Goal: Task Accomplishment & Management: Manage account settings

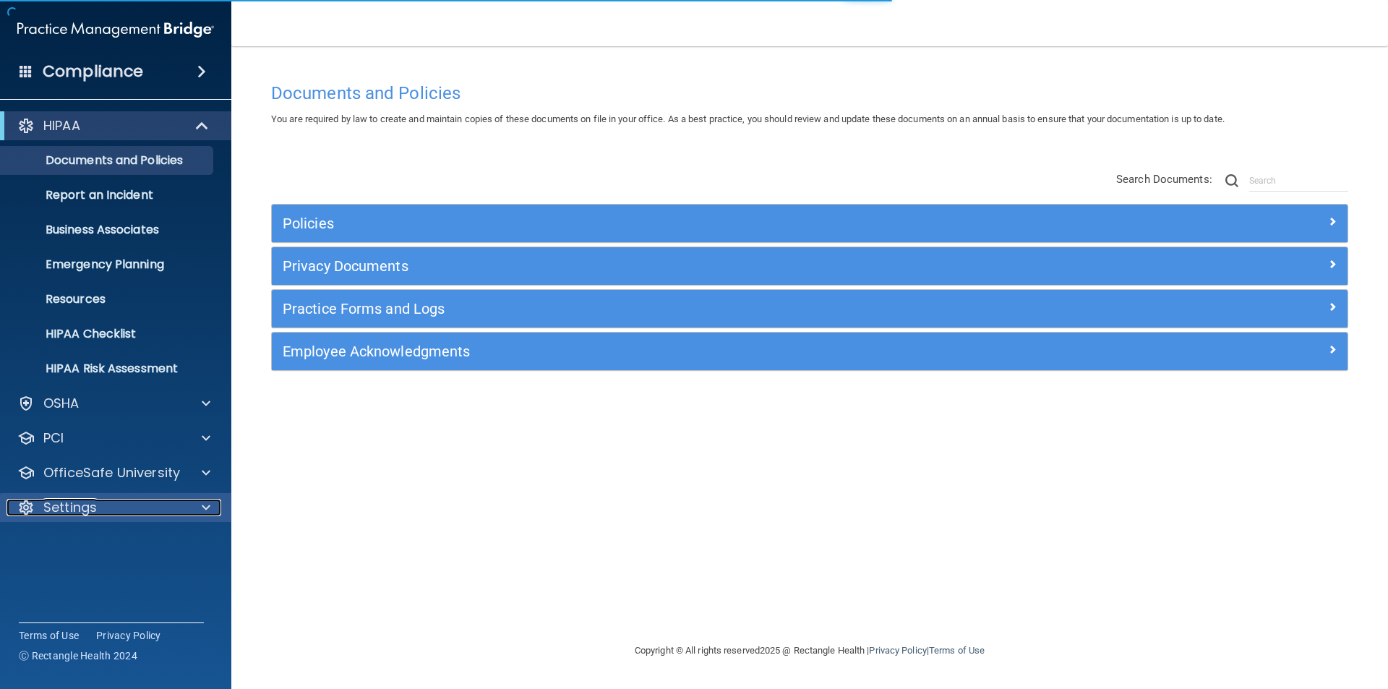
click at [76, 499] on p "Settings" at bounding box center [69, 507] width 53 height 17
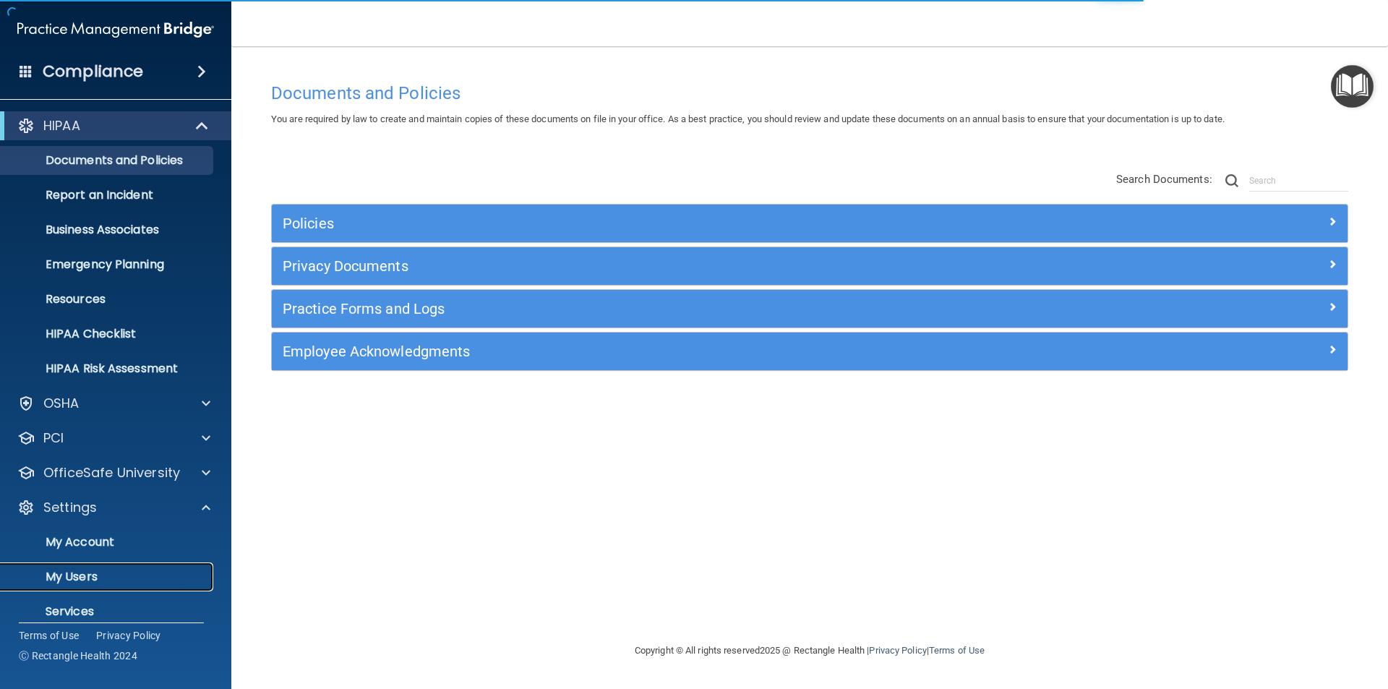
click at [81, 576] on p "My Users" at bounding box center [107, 577] width 197 height 14
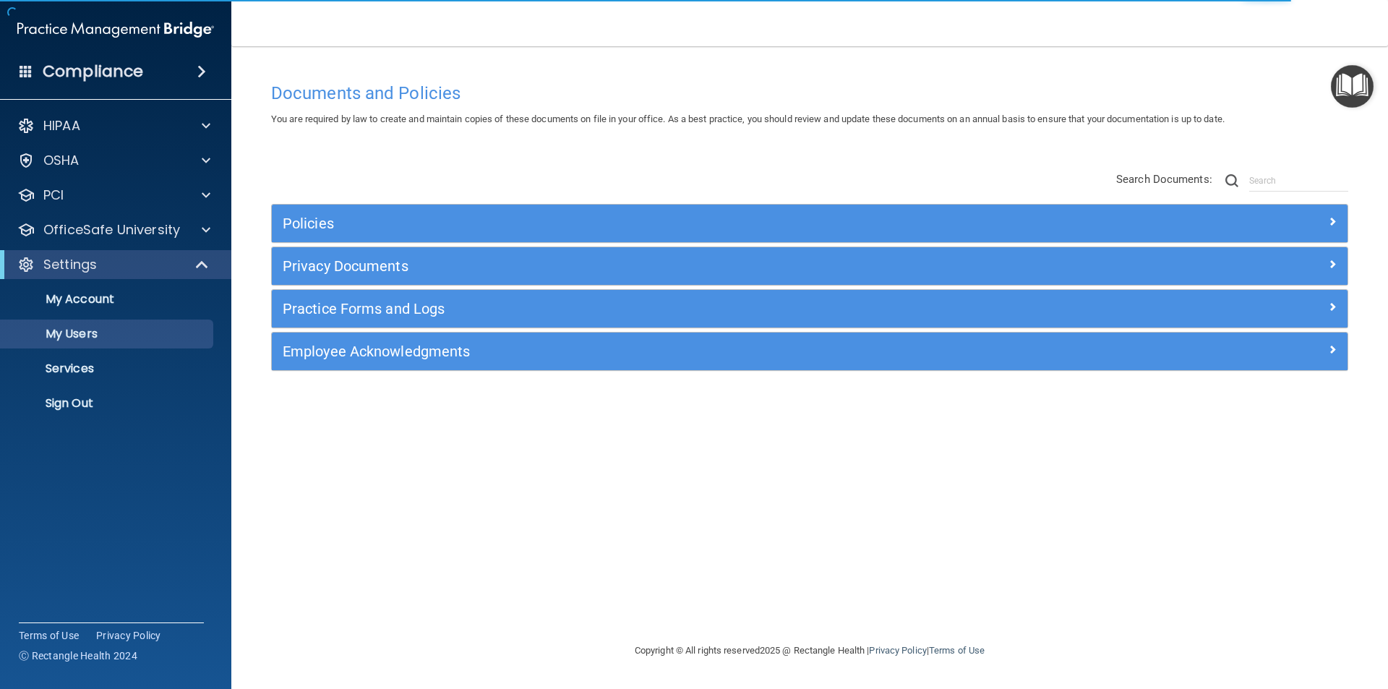
select select "20"
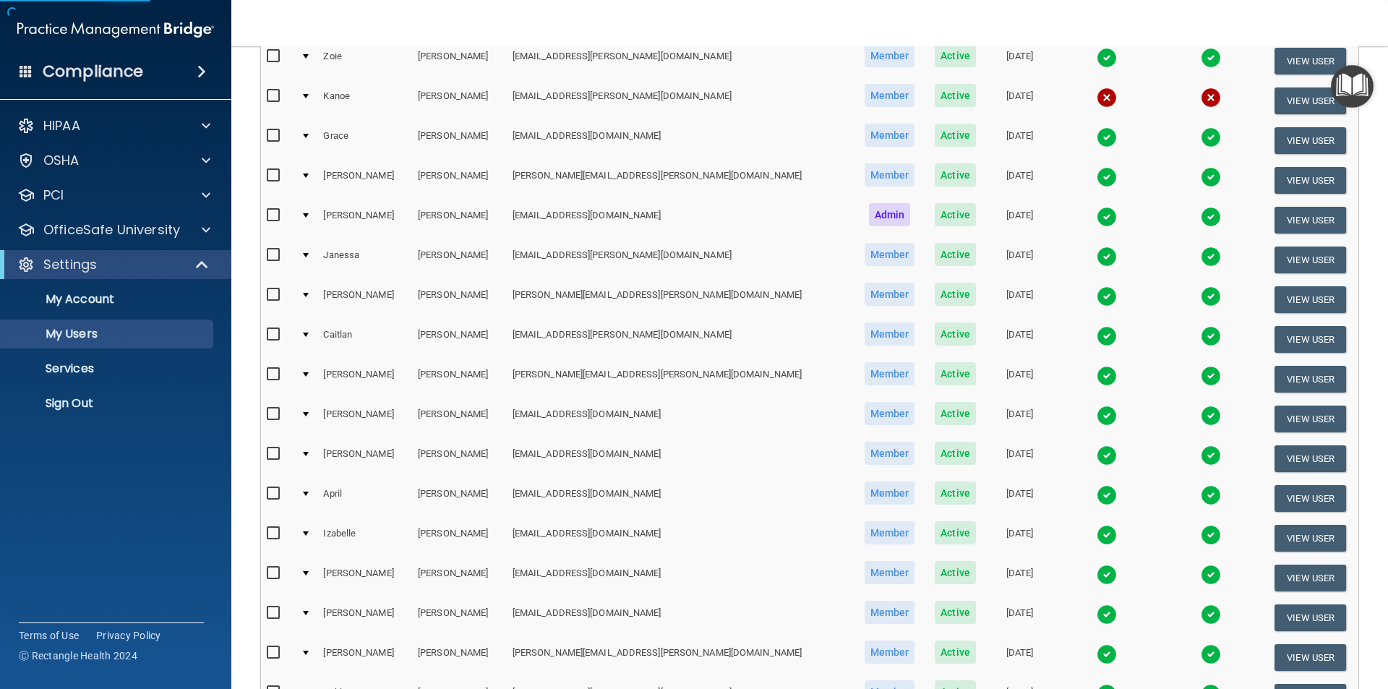
scroll to position [507, 0]
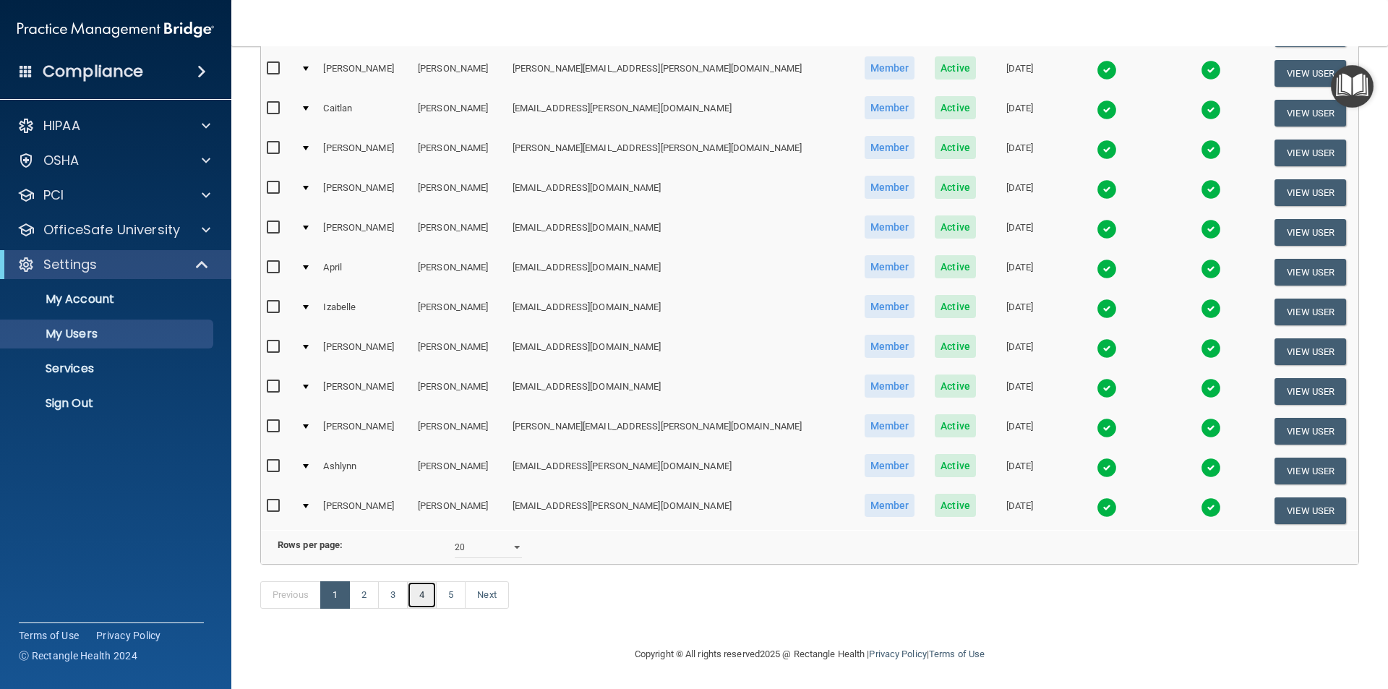
click at [422, 594] on link "4" at bounding box center [422, 594] width 30 height 27
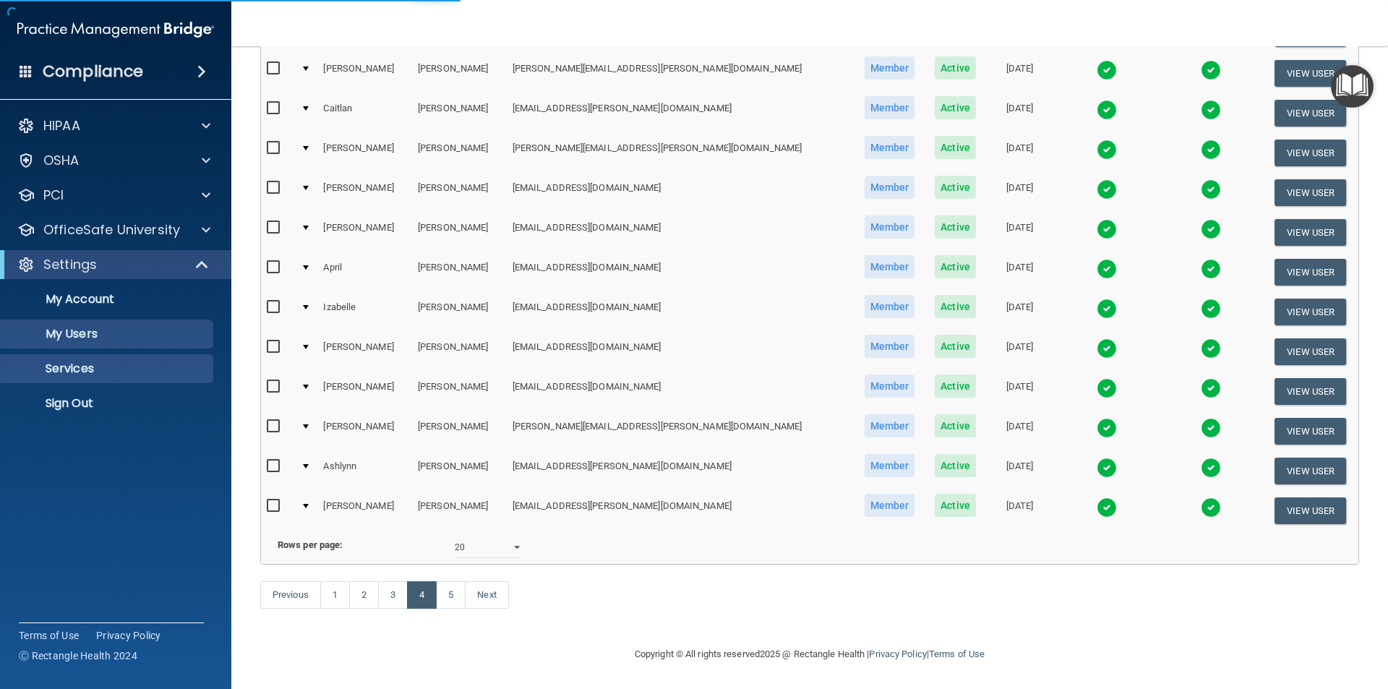
select select "20"
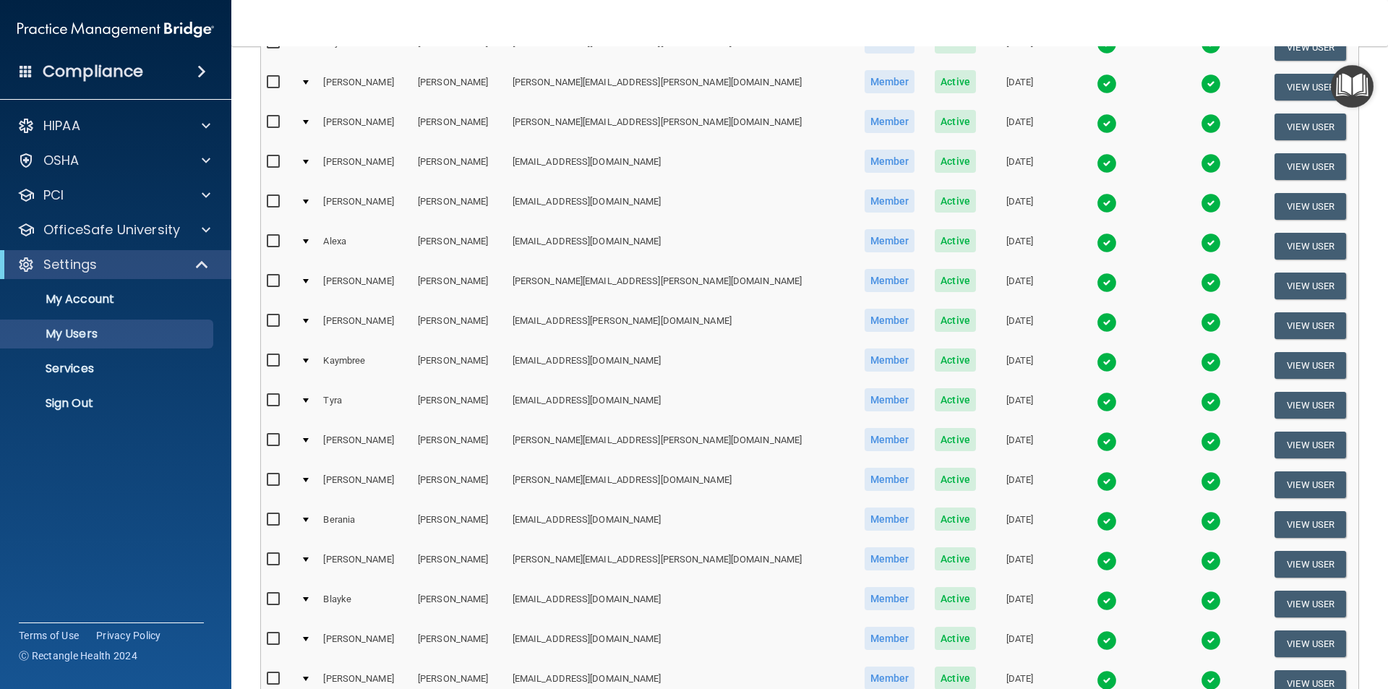
scroll to position [506, 0]
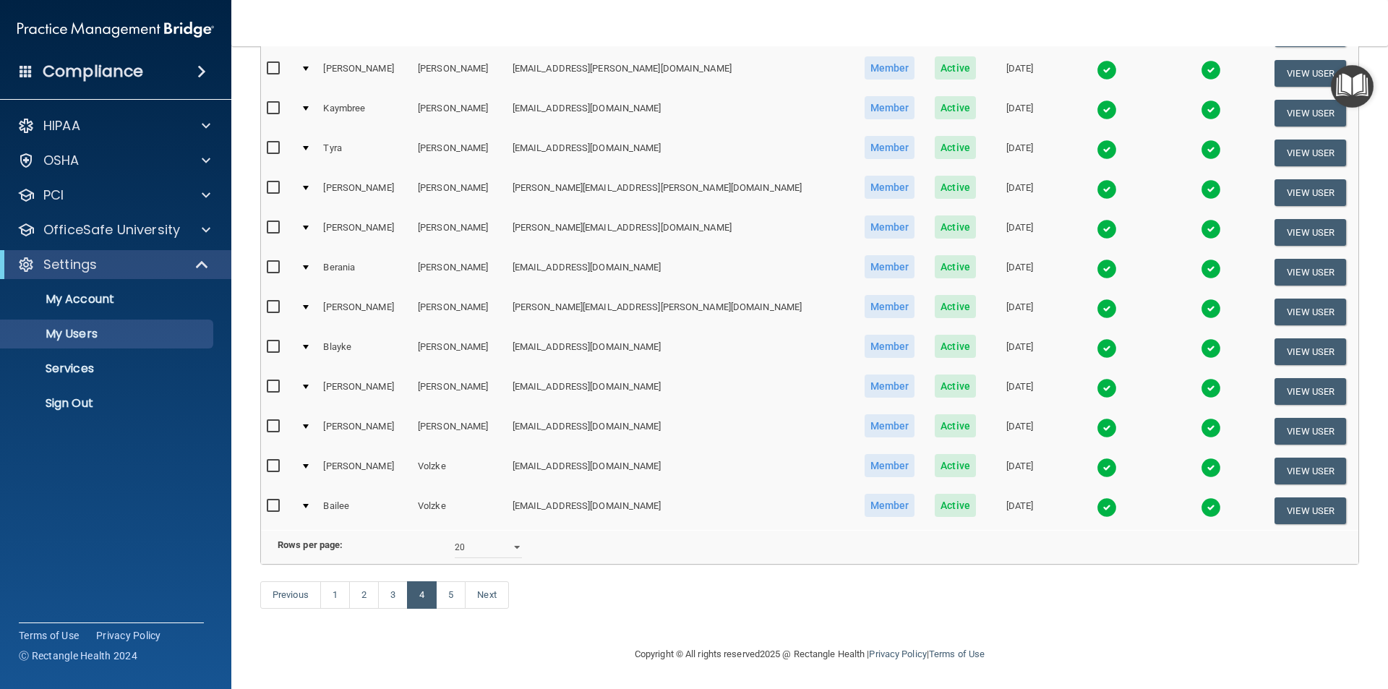
click at [1096, 378] on img at bounding box center [1106, 388] width 20 height 20
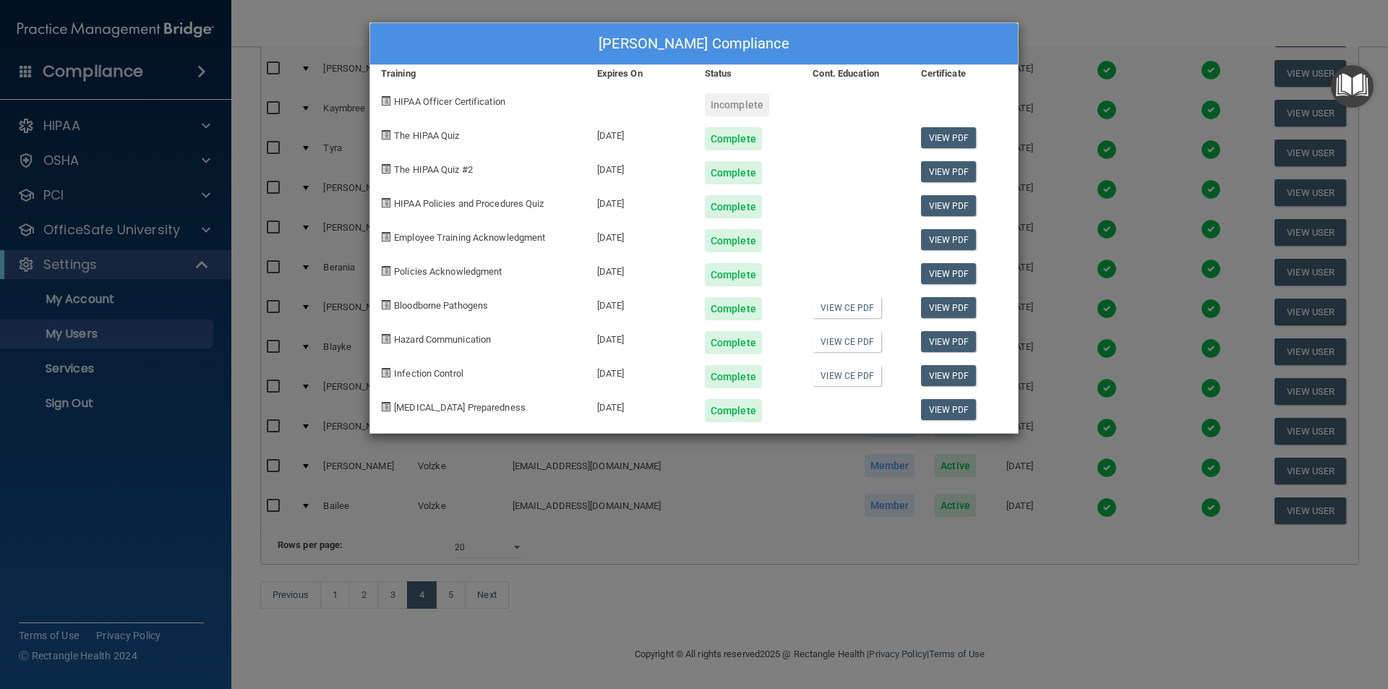
click at [1058, 22] on div "[PERSON_NAME] Compliance Training Expires On Status Cont. Education Certificate…" at bounding box center [694, 344] width 1388 height 689
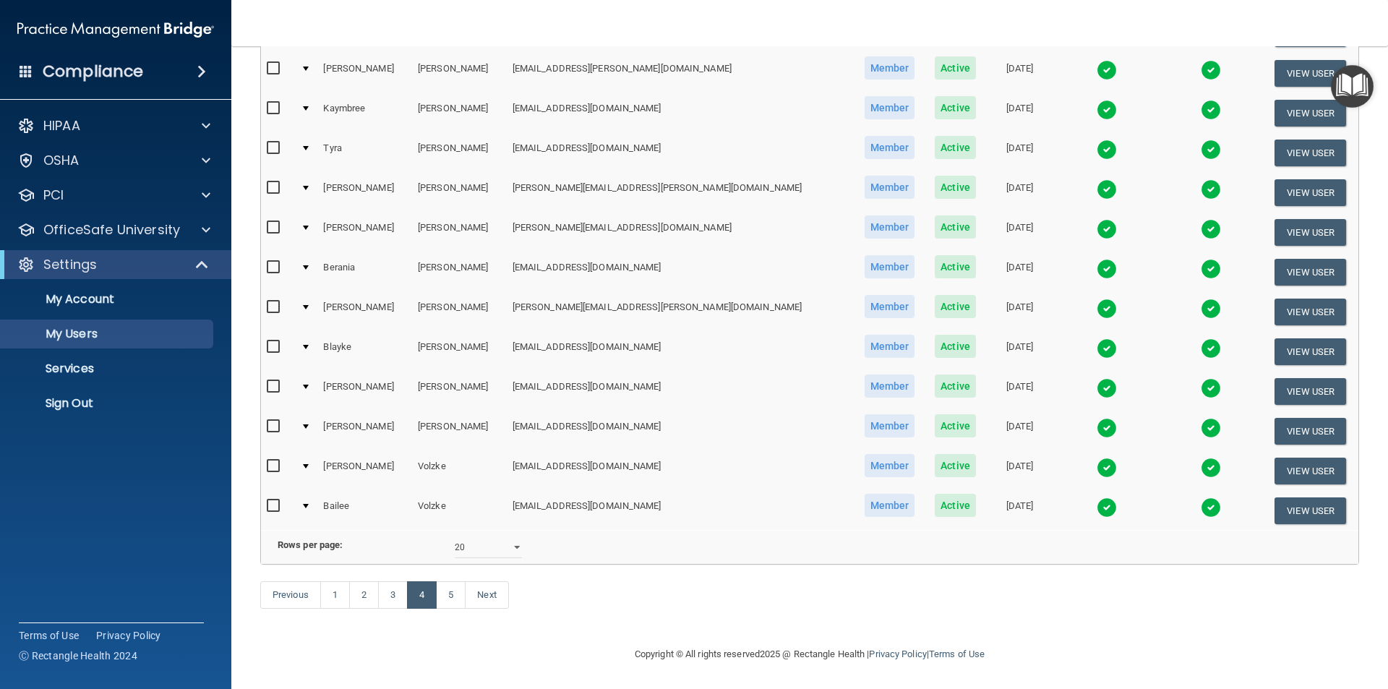
click at [1096, 338] on img at bounding box center [1106, 348] width 20 height 20
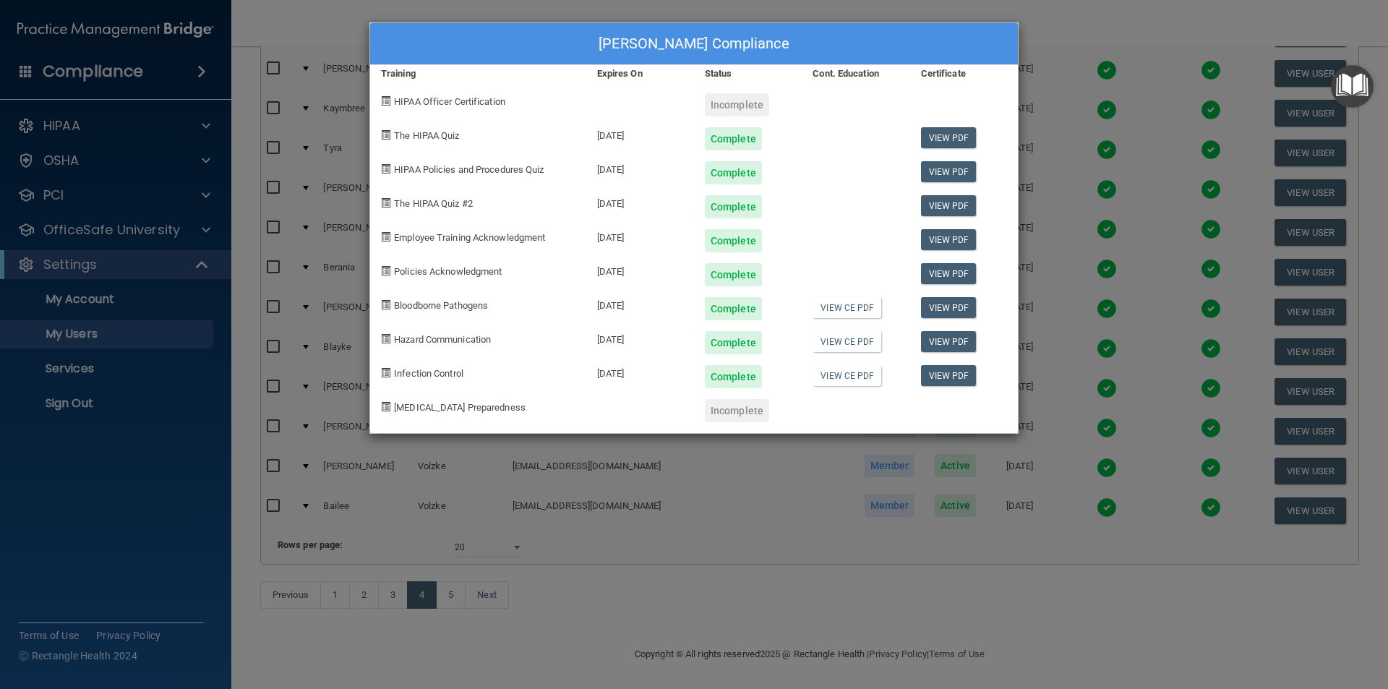
click at [931, 622] on div "[PERSON_NAME] Compliance Training Expires On Status Cont. Education Certificate…" at bounding box center [694, 344] width 1388 height 689
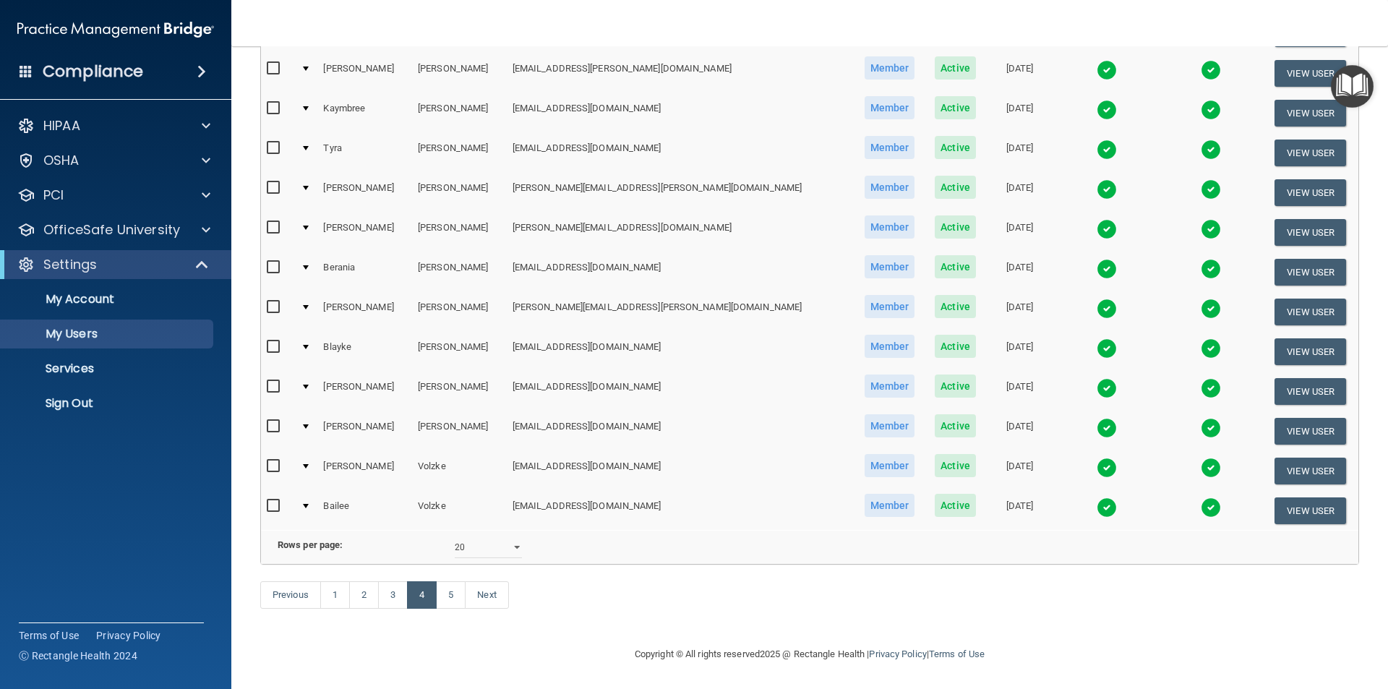
click at [278, 341] on input "checkbox" at bounding box center [275, 347] width 17 height 12
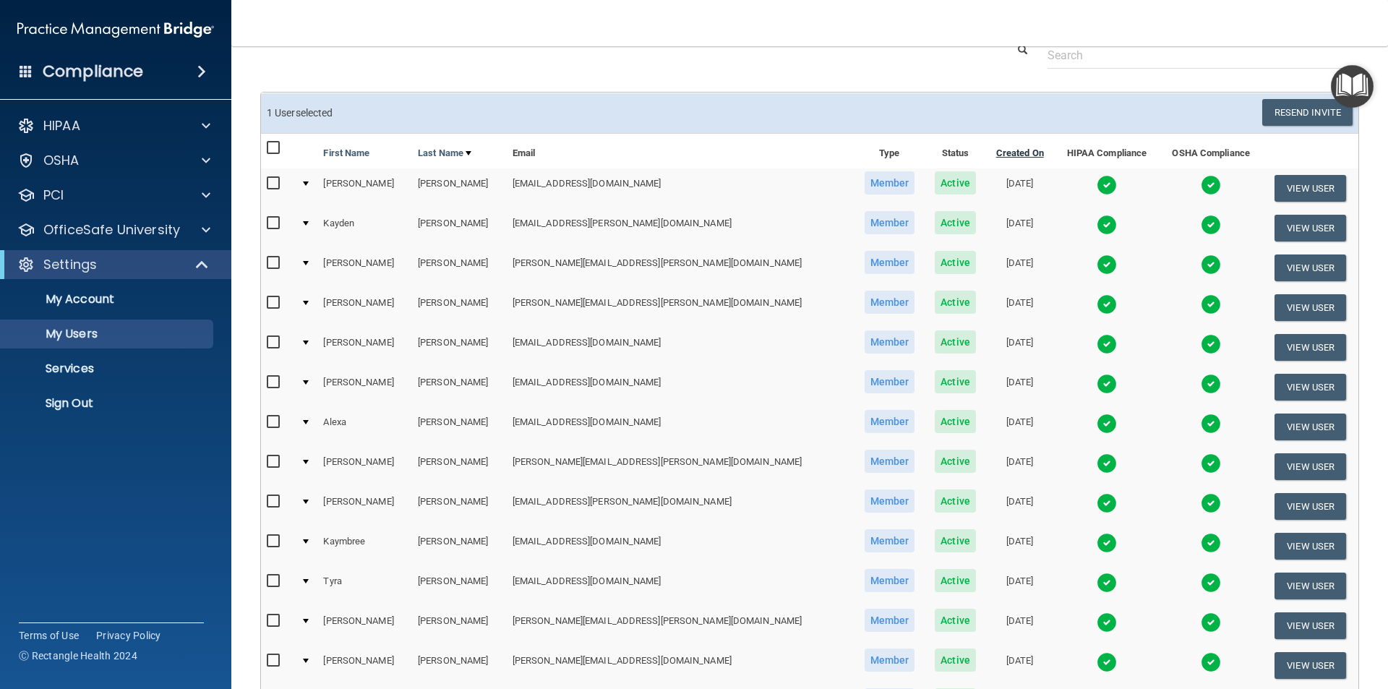
scroll to position [0, 0]
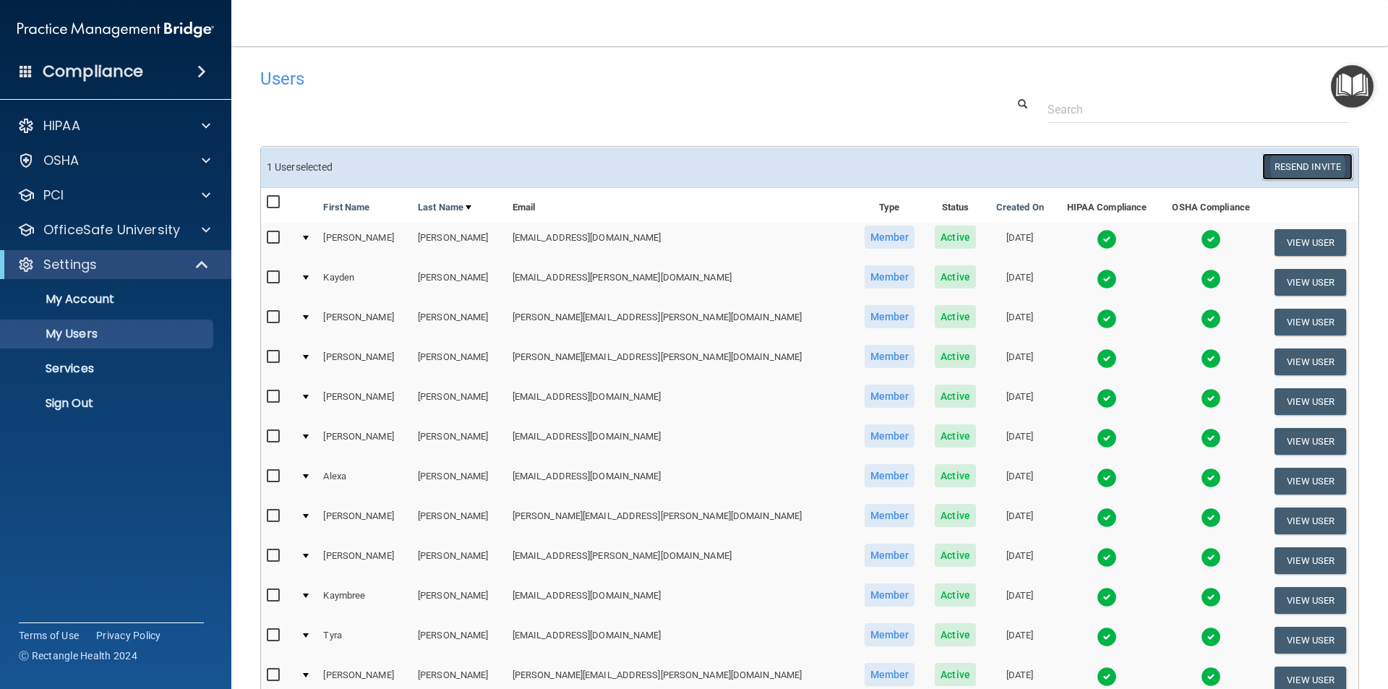
click at [1266, 166] on button "Resend Invite" at bounding box center [1307, 166] width 90 height 27
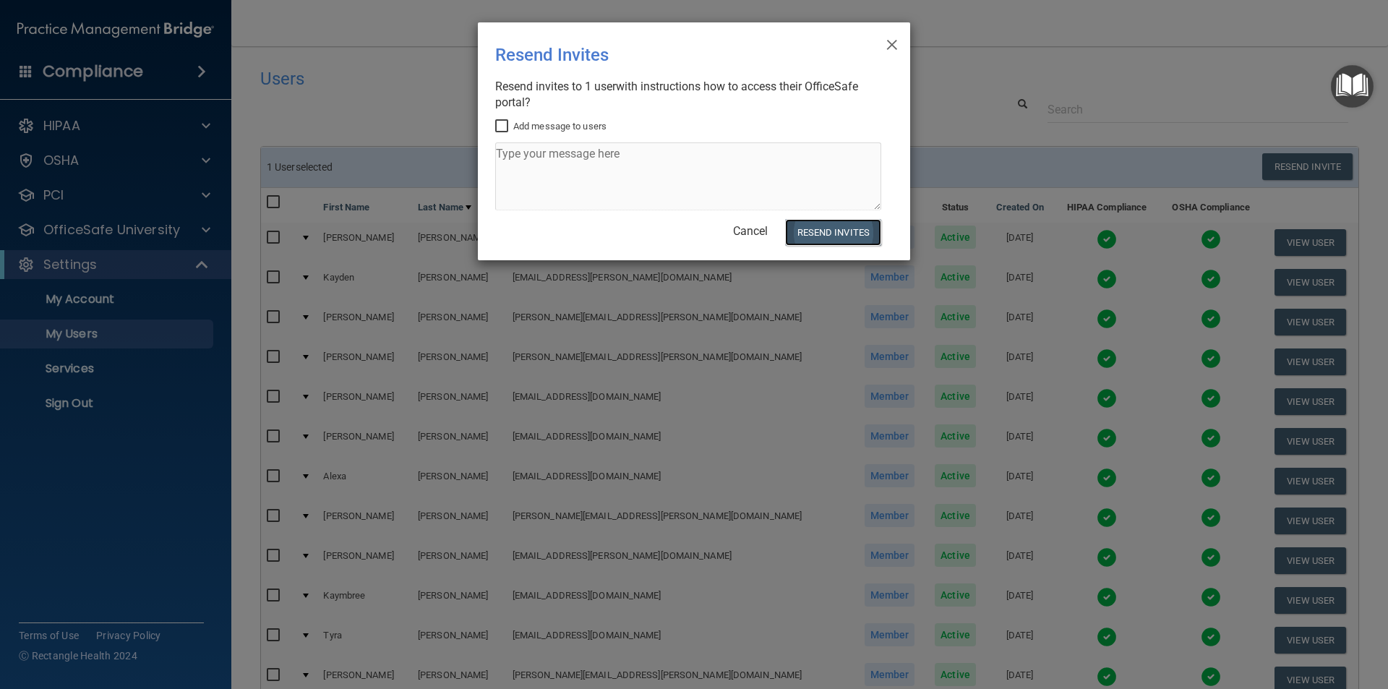
click at [817, 230] on button "Resend Invites" at bounding box center [833, 232] width 96 height 27
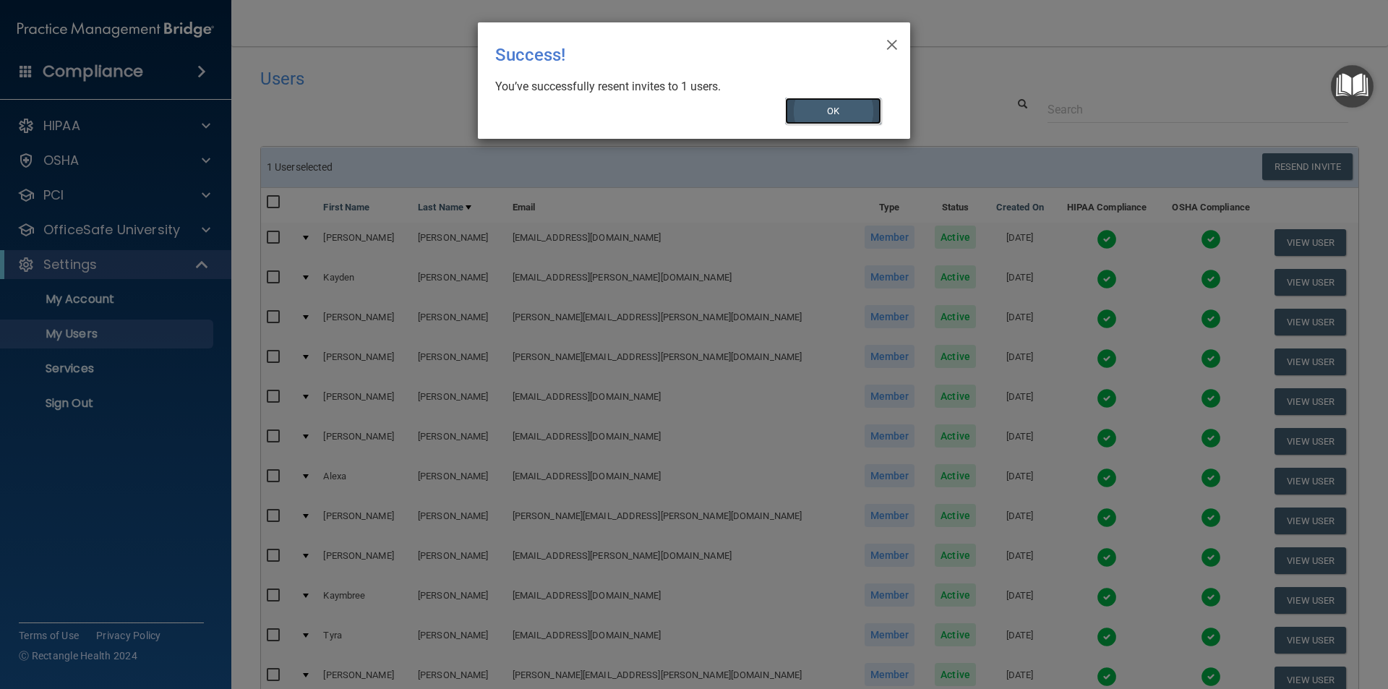
click at [867, 113] on button "OK" at bounding box center [833, 111] width 97 height 27
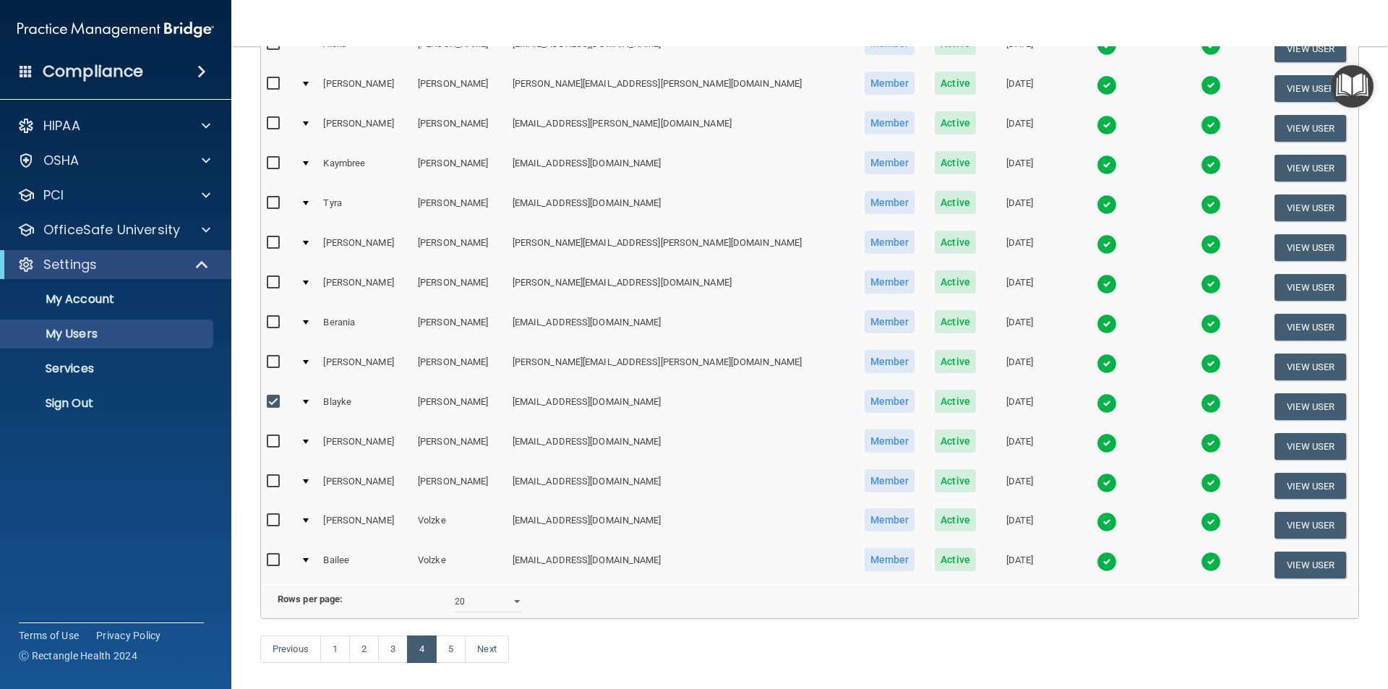
scroll to position [508, 0]
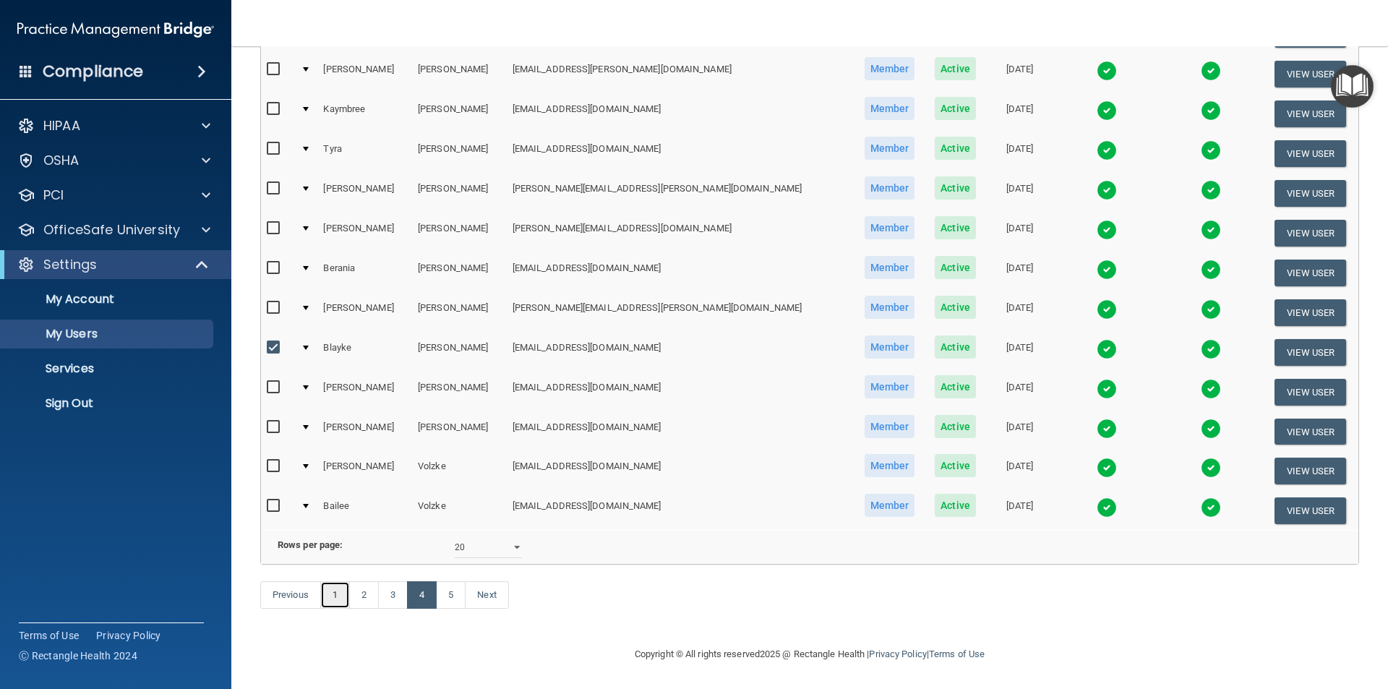
click at [338, 594] on link "1" at bounding box center [335, 594] width 30 height 27
click at [278, 342] on input "checkbox" at bounding box center [275, 348] width 17 height 12
checkbox input "false"
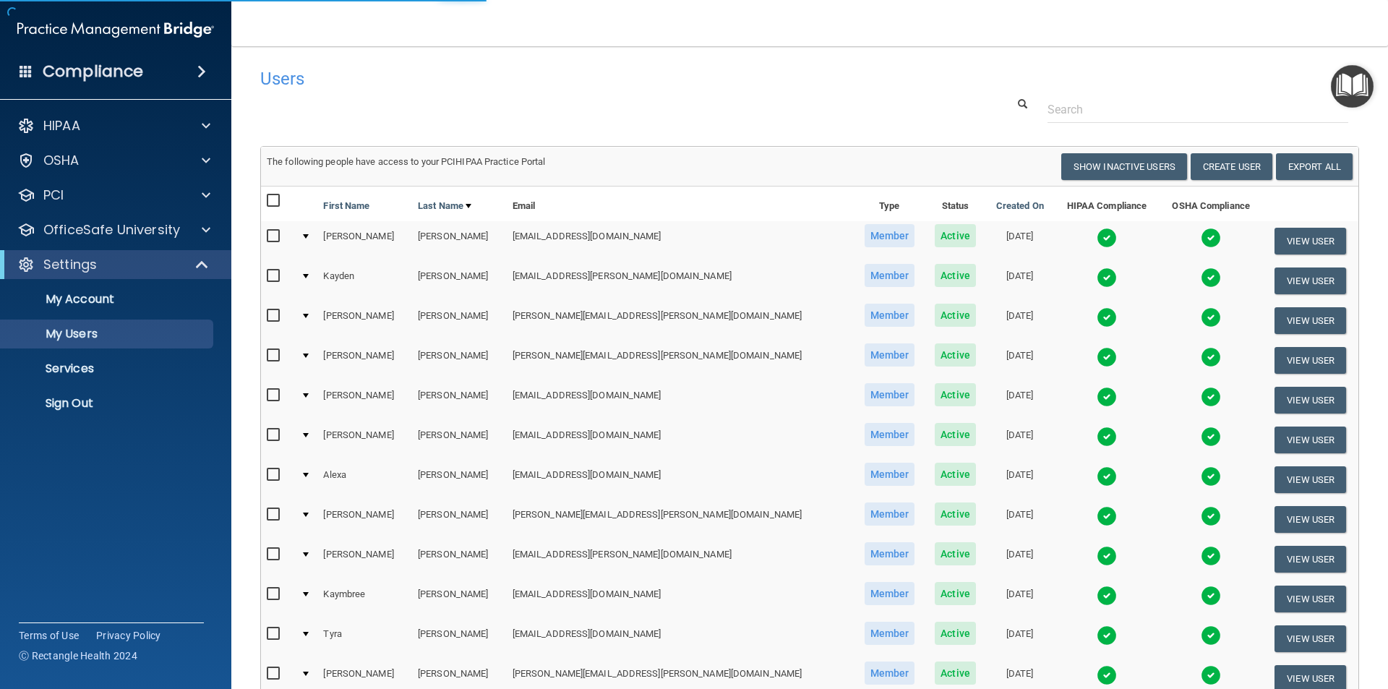
select select "20"
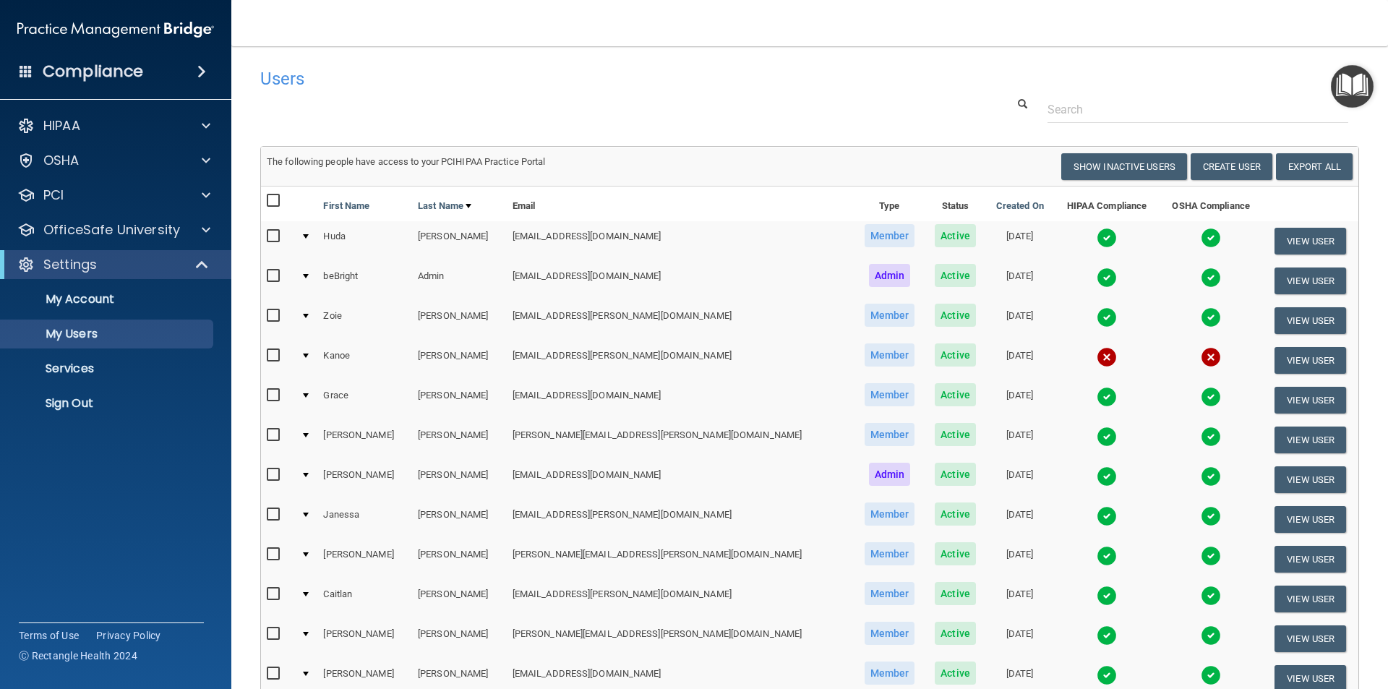
click at [1201, 236] on img at bounding box center [1211, 238] width 20 height 20
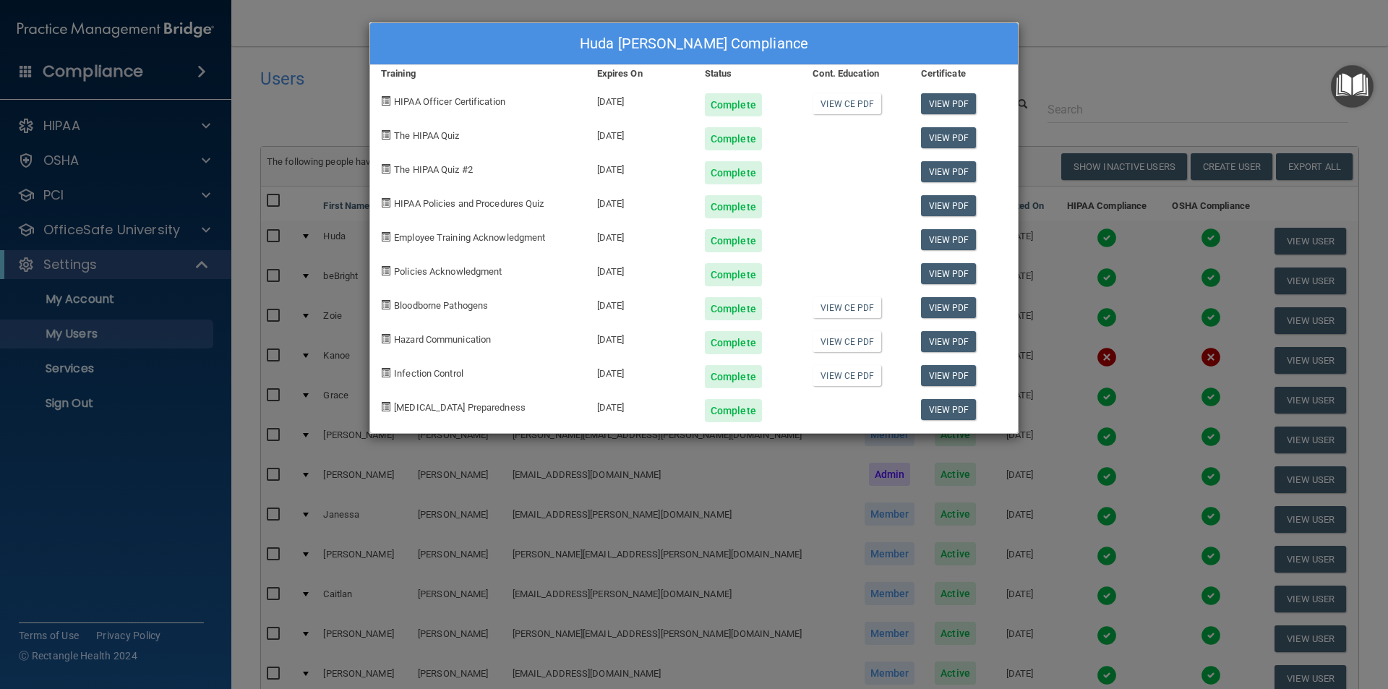
click at [1138, 48] on div "Huda [PERSON_NAME] Compliance Training Expires On Status Cont. Education Certif…" at bounding box center [694, 344] width 1388 height 689
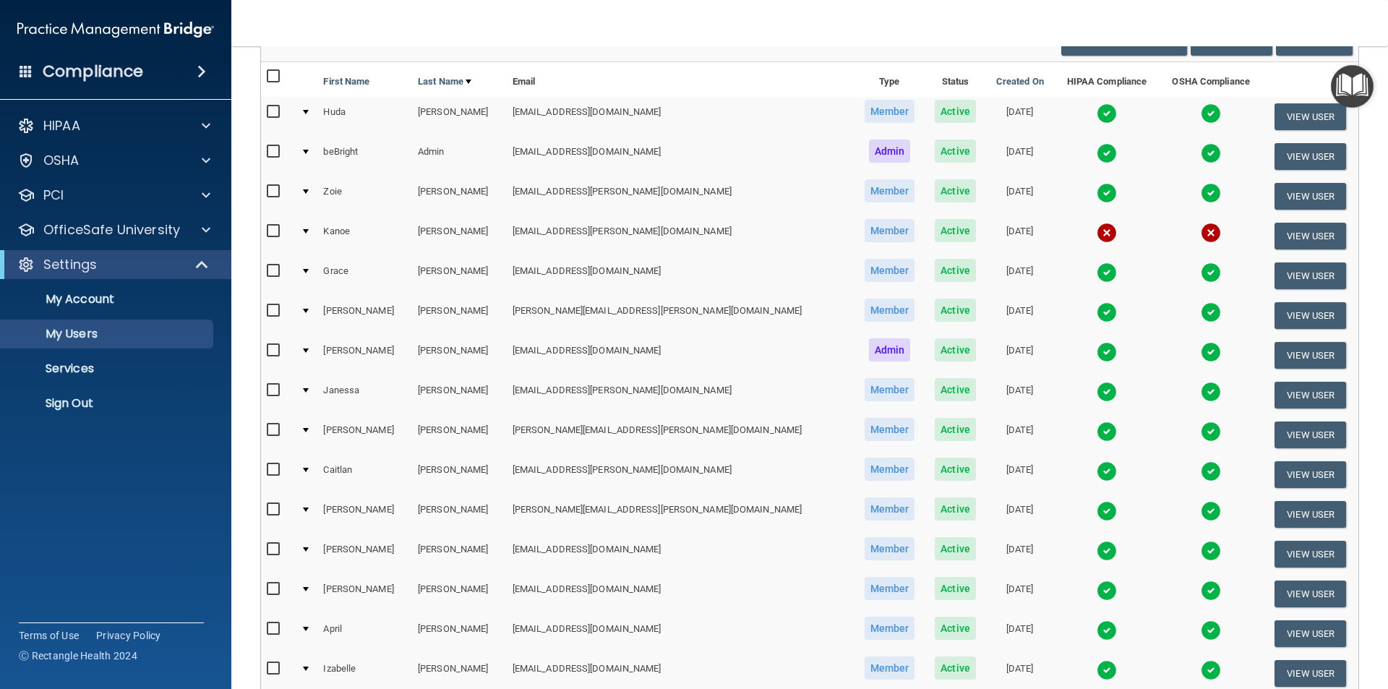
scroll to position [145, 0]
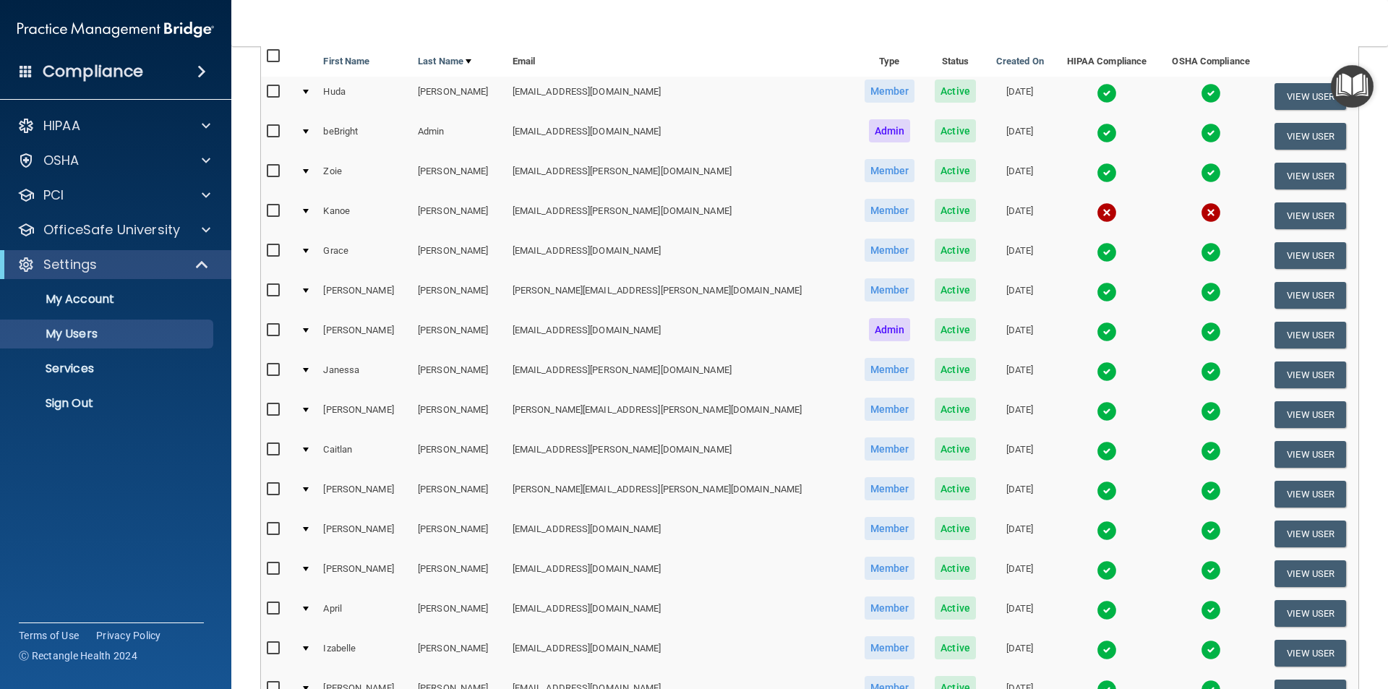
click at [1201, 611] on img at bounding box center [1211, 610] width 20 height 20
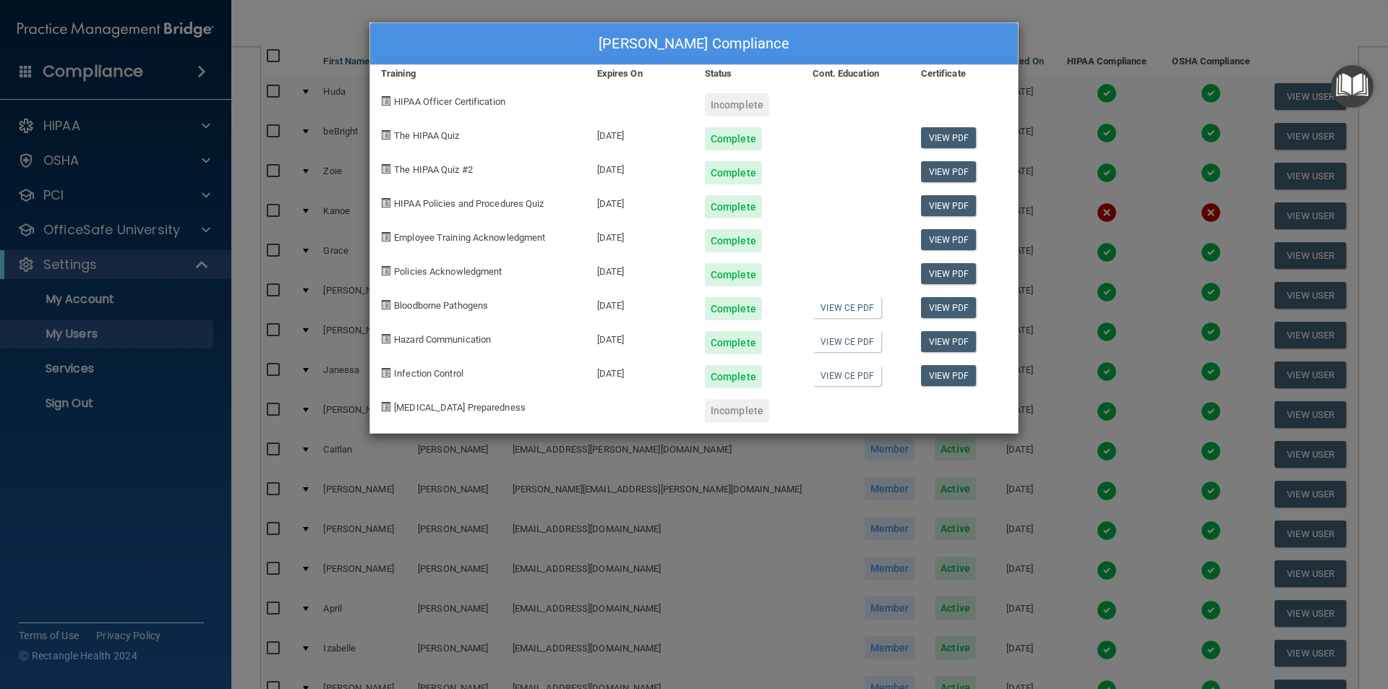
click at [1067, 27] on div "[PERSON_NAME] Compliance Training Expires On Status Cont. Education Certificate…" at bounding box center [694, 344] width 1388 height 689
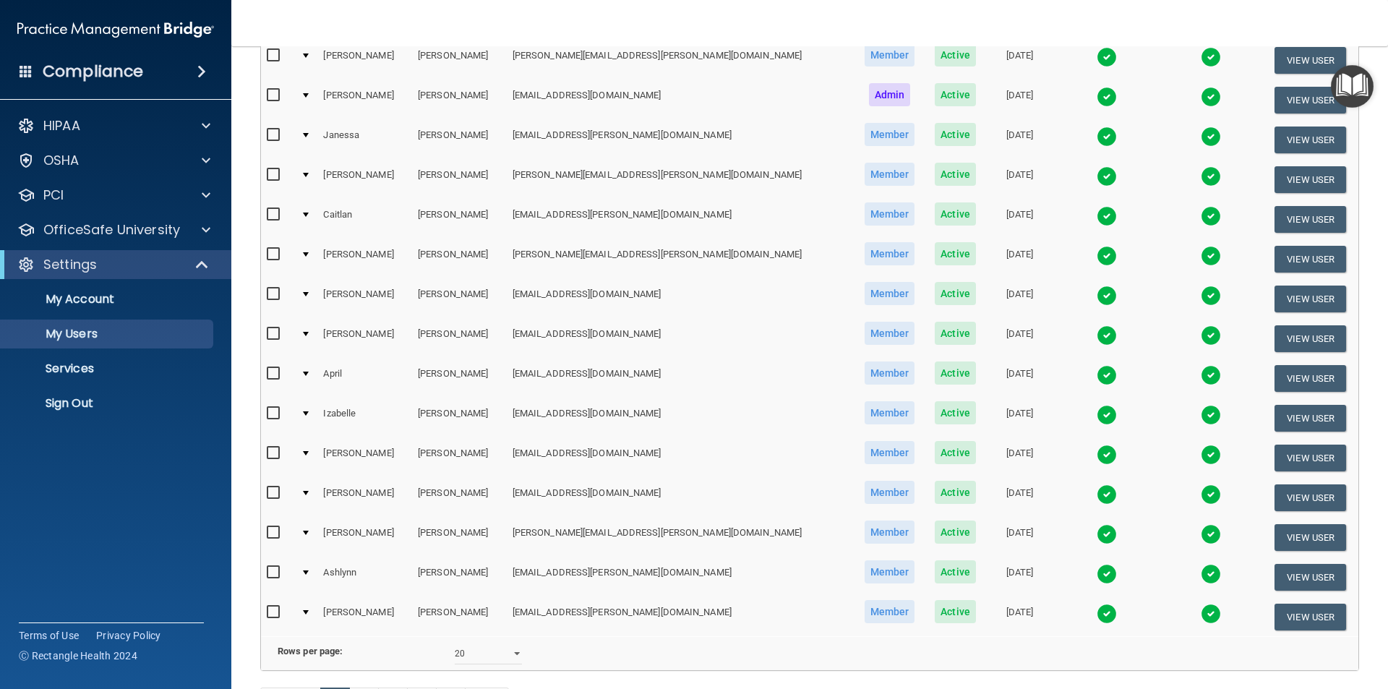
scroll to position [506, 0]
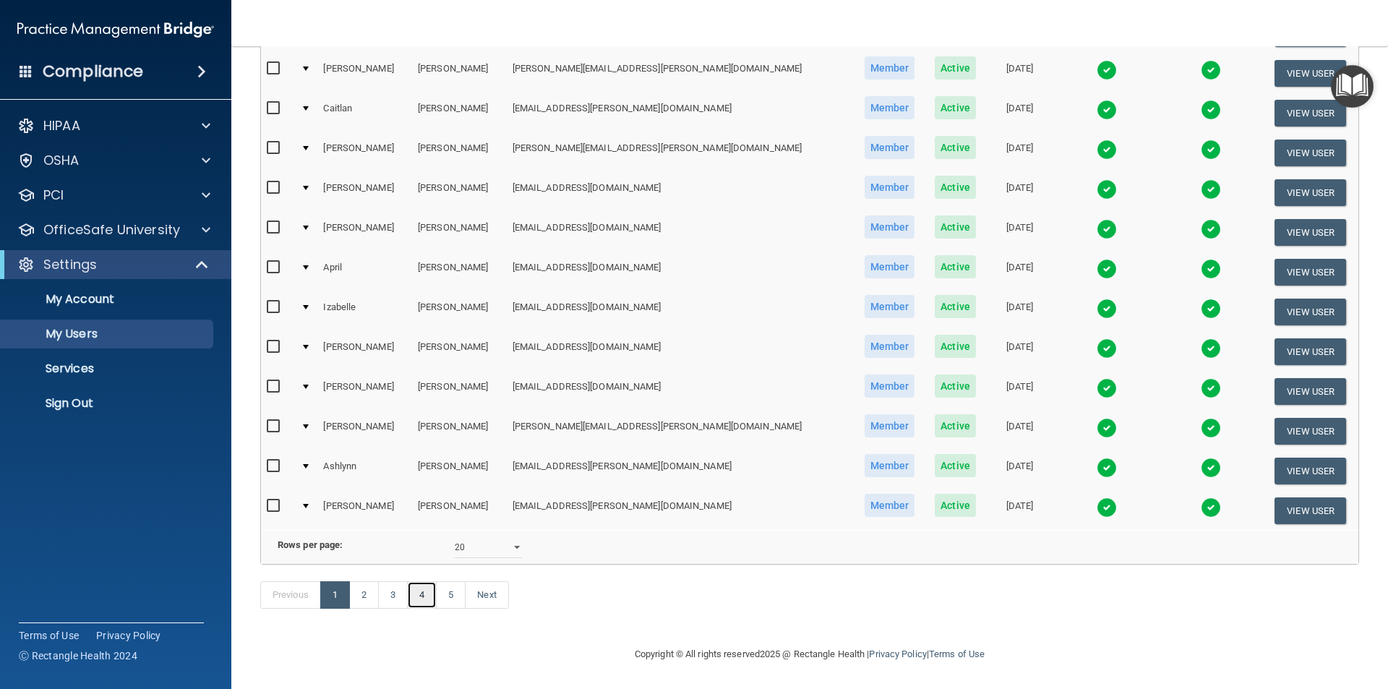
click at [427, 596] on link "4" at bounding box center [422, 594] width 30 height 27
select select "20"
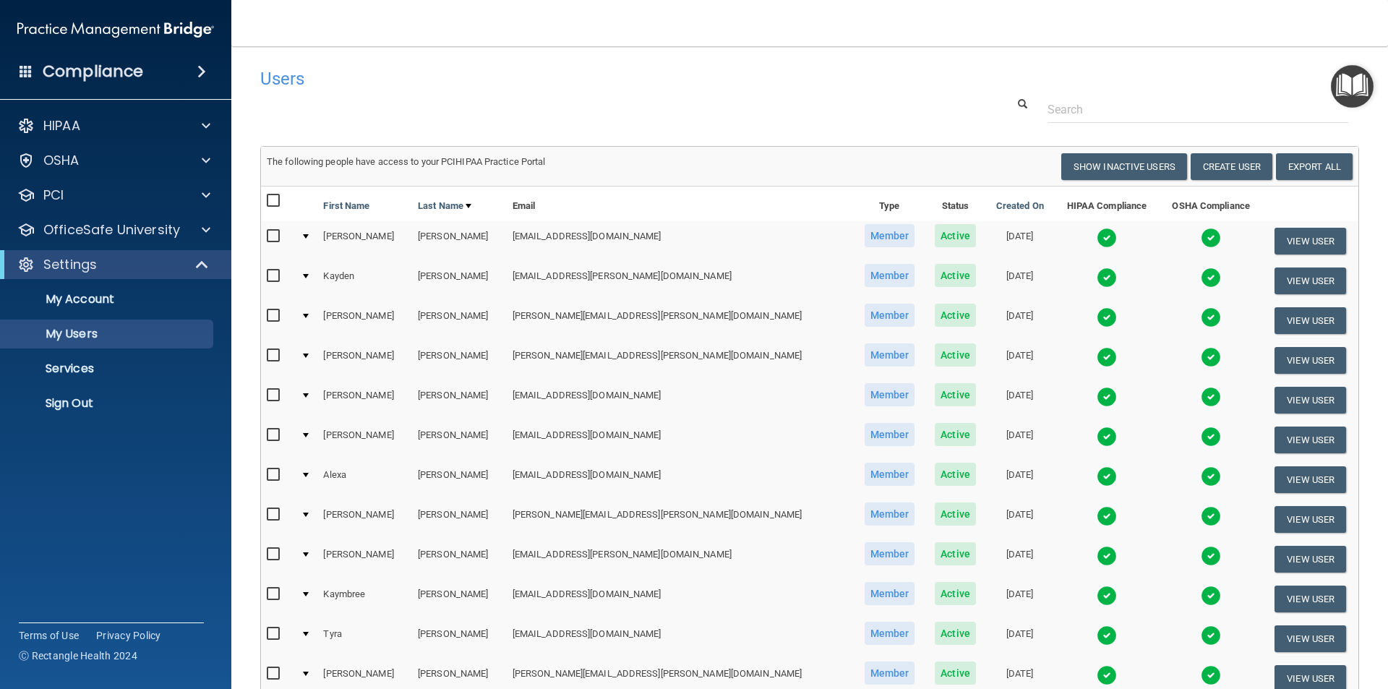
click at [1201, 394] on img at bounding box center [1211, 397] width 20 height 20
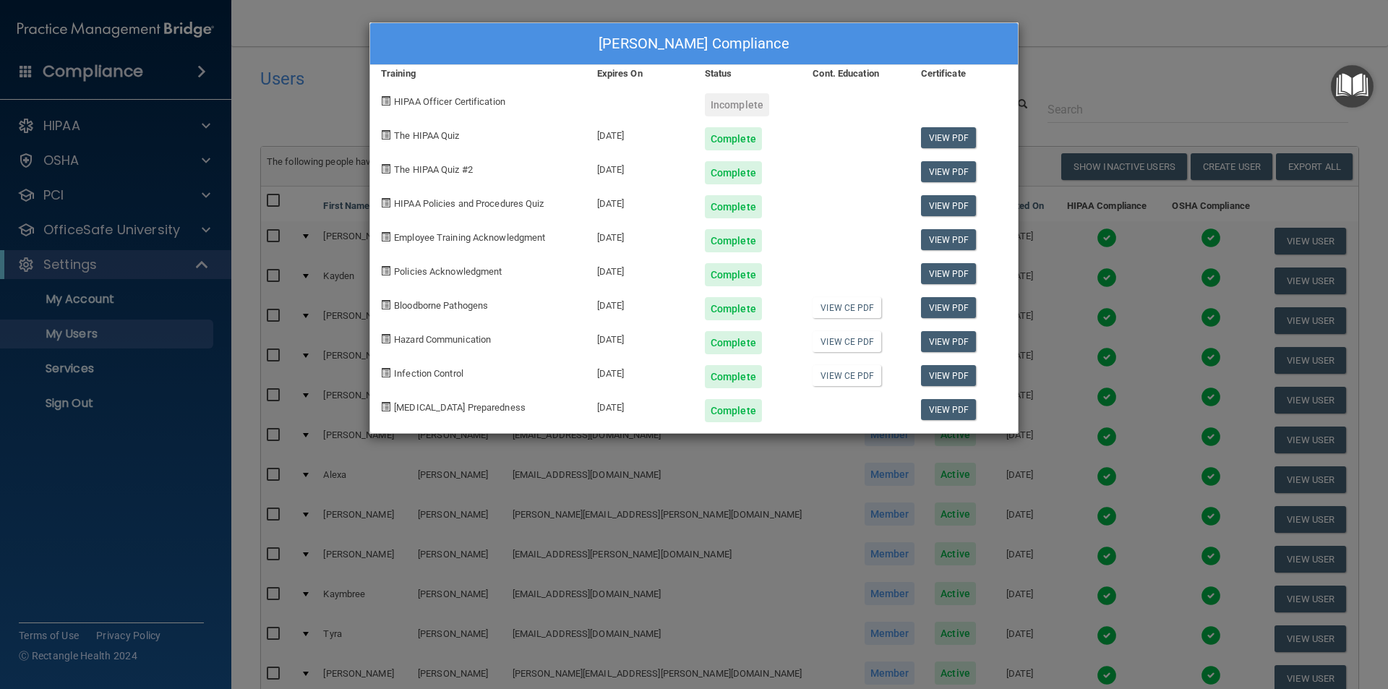
click at [1086, 49] on div "[PERSON_NAME] Compliance Training Expires On Status Cont. Education Certificate…" at bounding box center [694, 344] width 1388 height 689
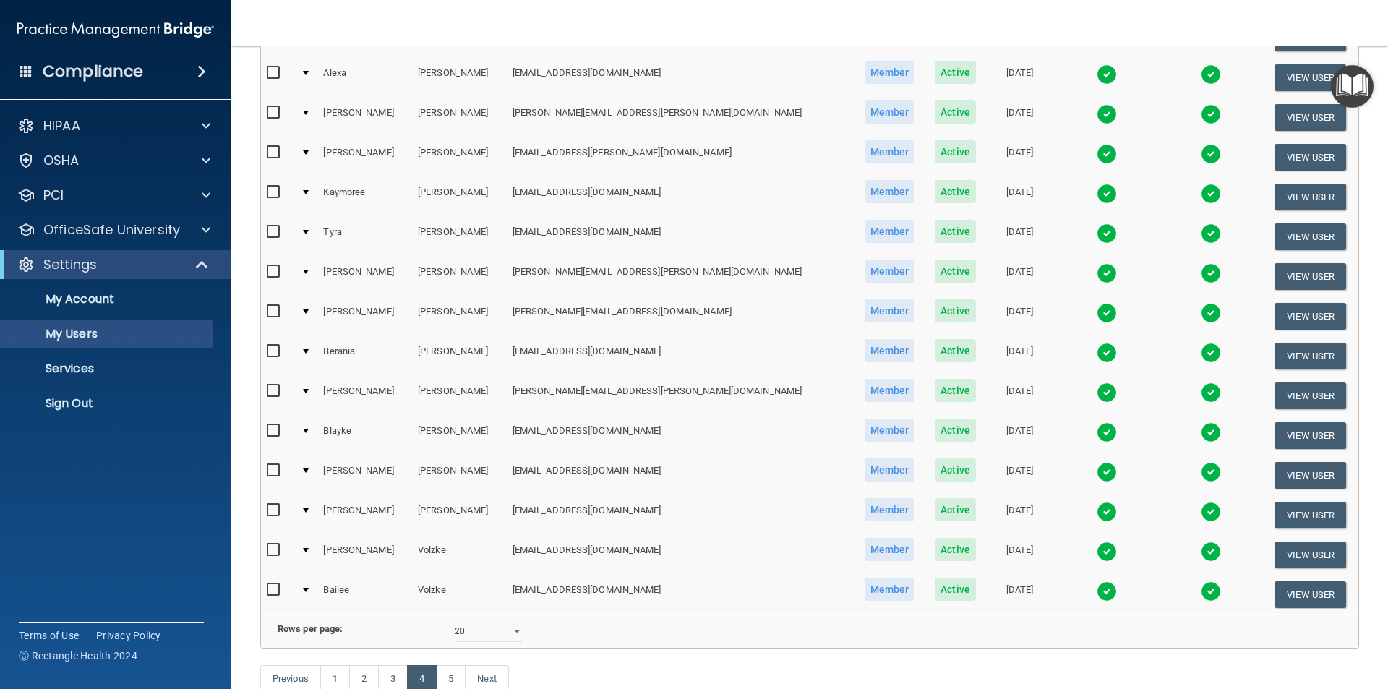
scroll to position [507, 0]
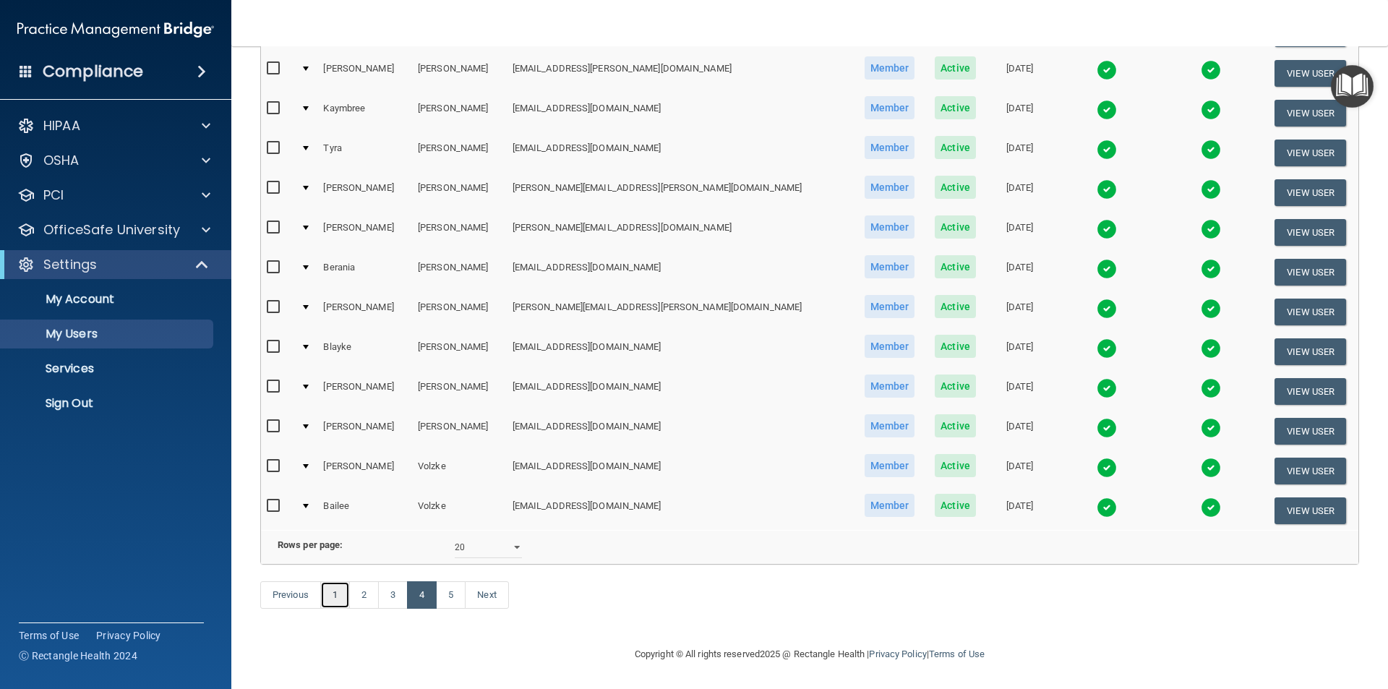
click at [343, 596] on link "1" at bounding box center [335, 594] width 30 height 27
select select "20"
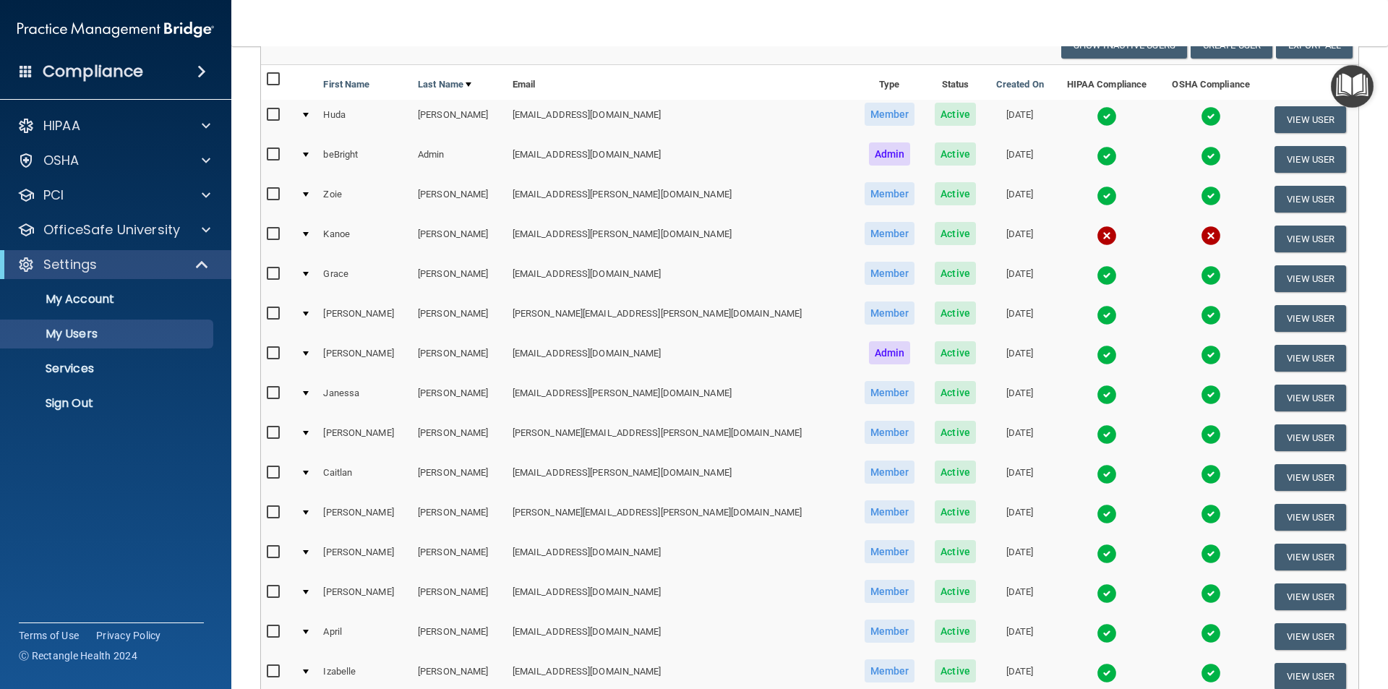
scroll to position [145, 0]
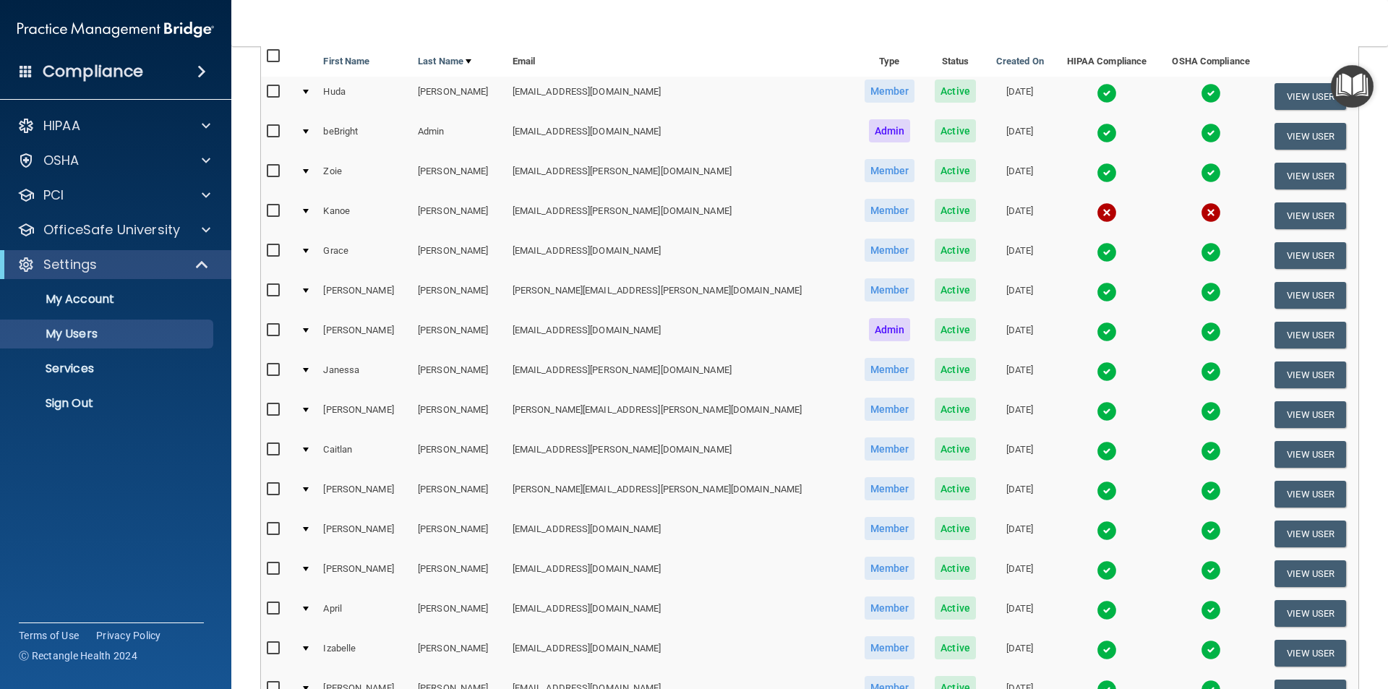
click at [1201, 604] on img at bounding box center [1211, 610] width 20 height 20
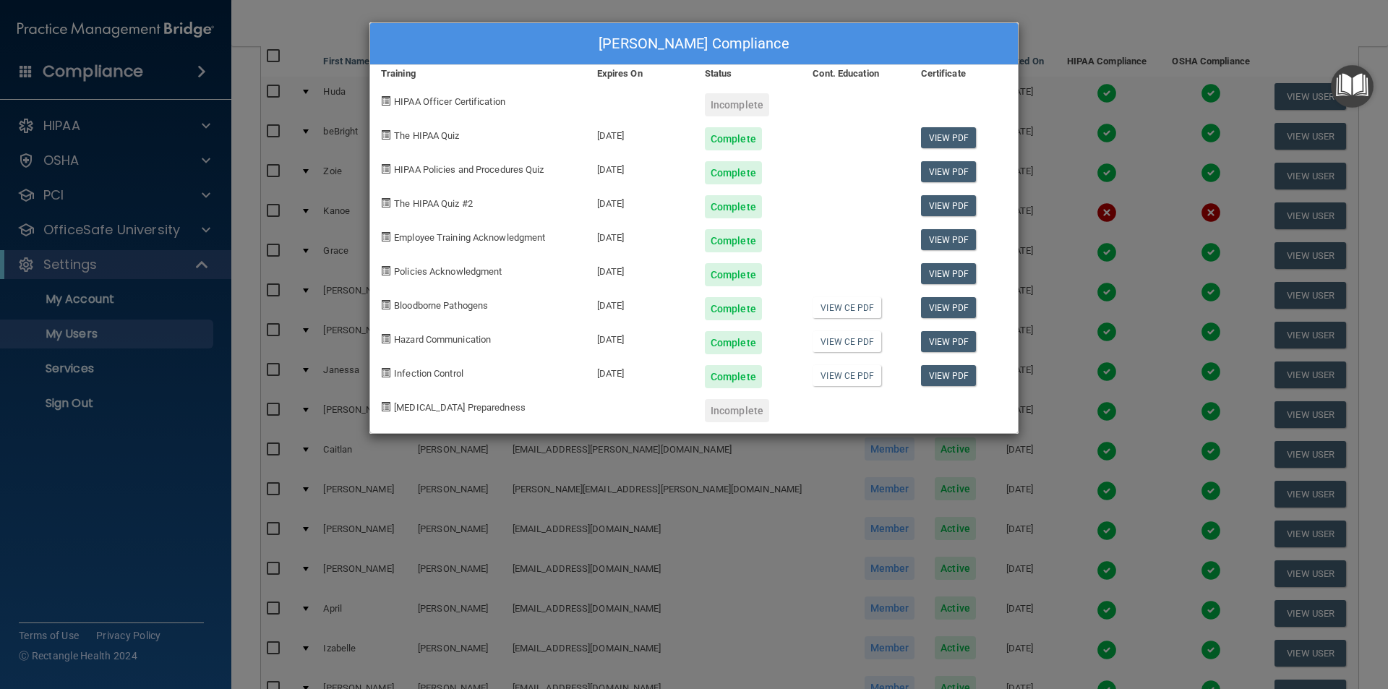
click at [1094, 19] on div "[PERSON_NAME] Compliance Training Expires On Status Cont. Education Certificate…" at bounding box center [694, 344] width 1388 height 689
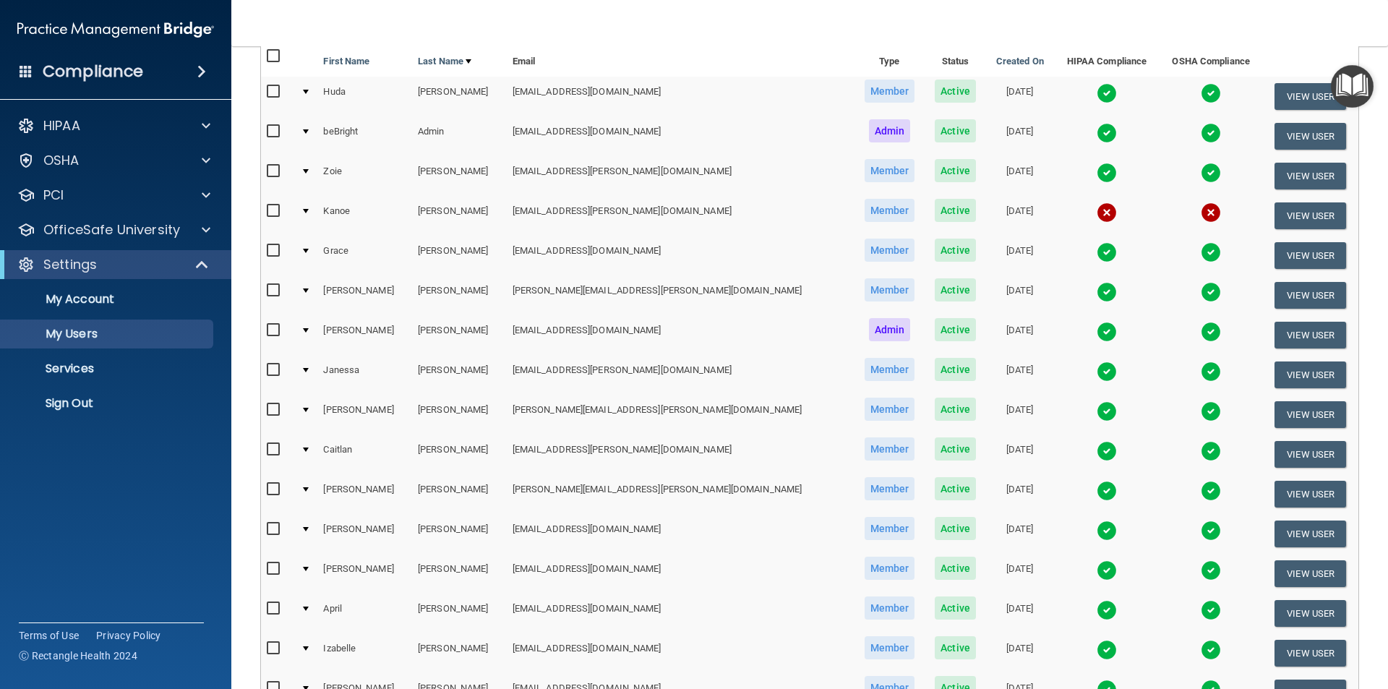
click at [278, 608] on input "checkbox" at bounding box center [275, 609] width 17 height 12
checkbox input "true"
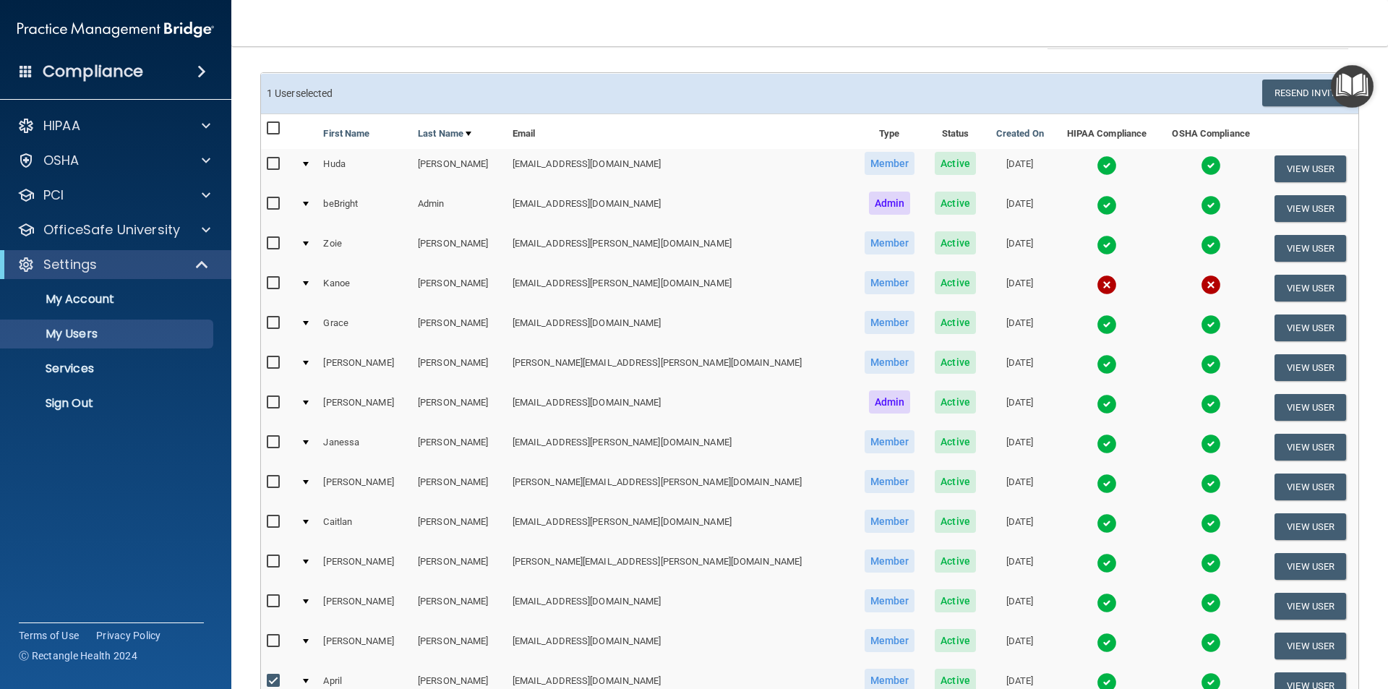
scroll to position [0, 0]
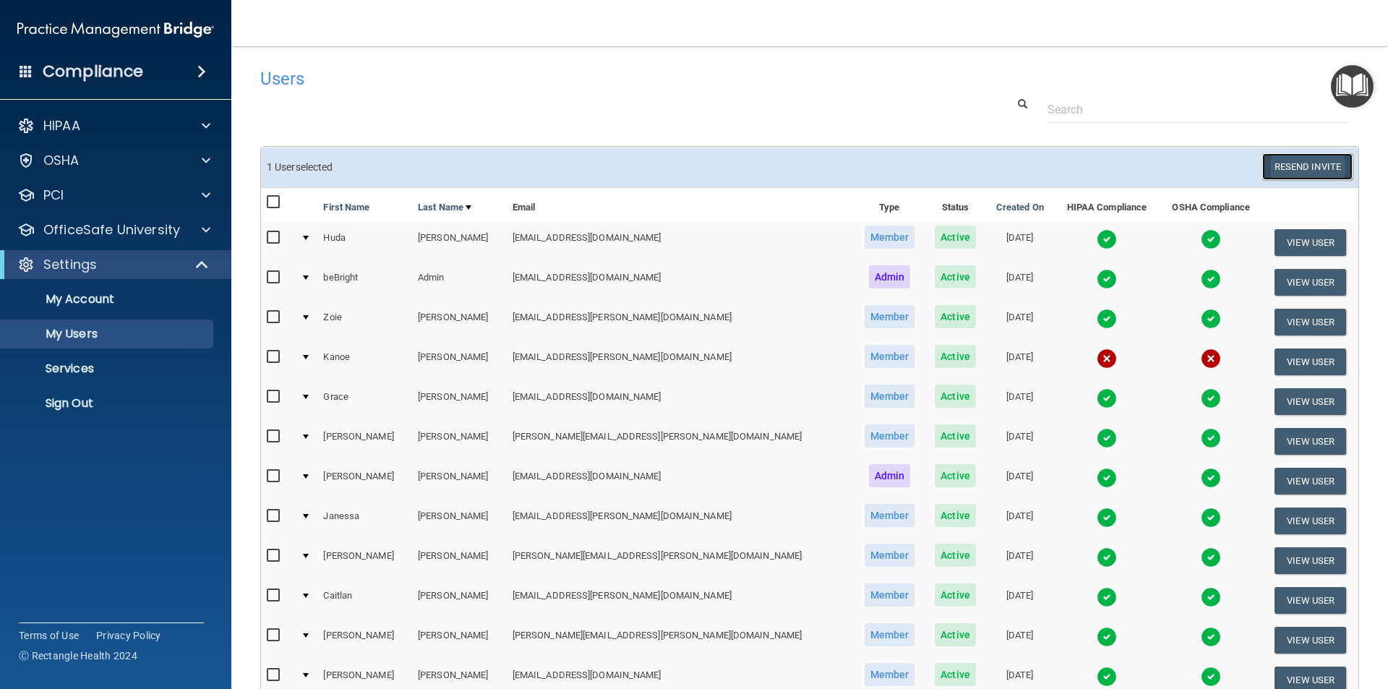
click at [1300, 167] on button "Resend Invite" at bounding box center [1307, 166] width 90 height 27
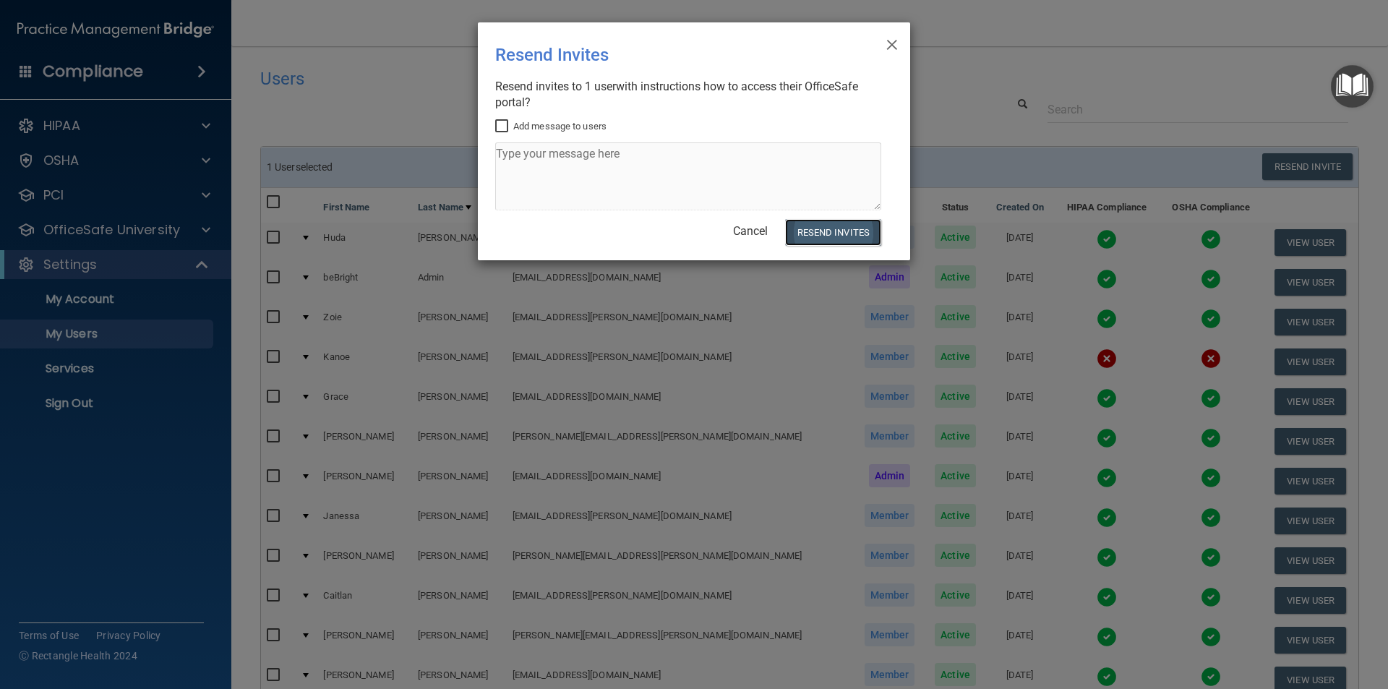
click at [812, 228] on button "Resend Invites" at bounding box center [833, 232] width 96 height 27
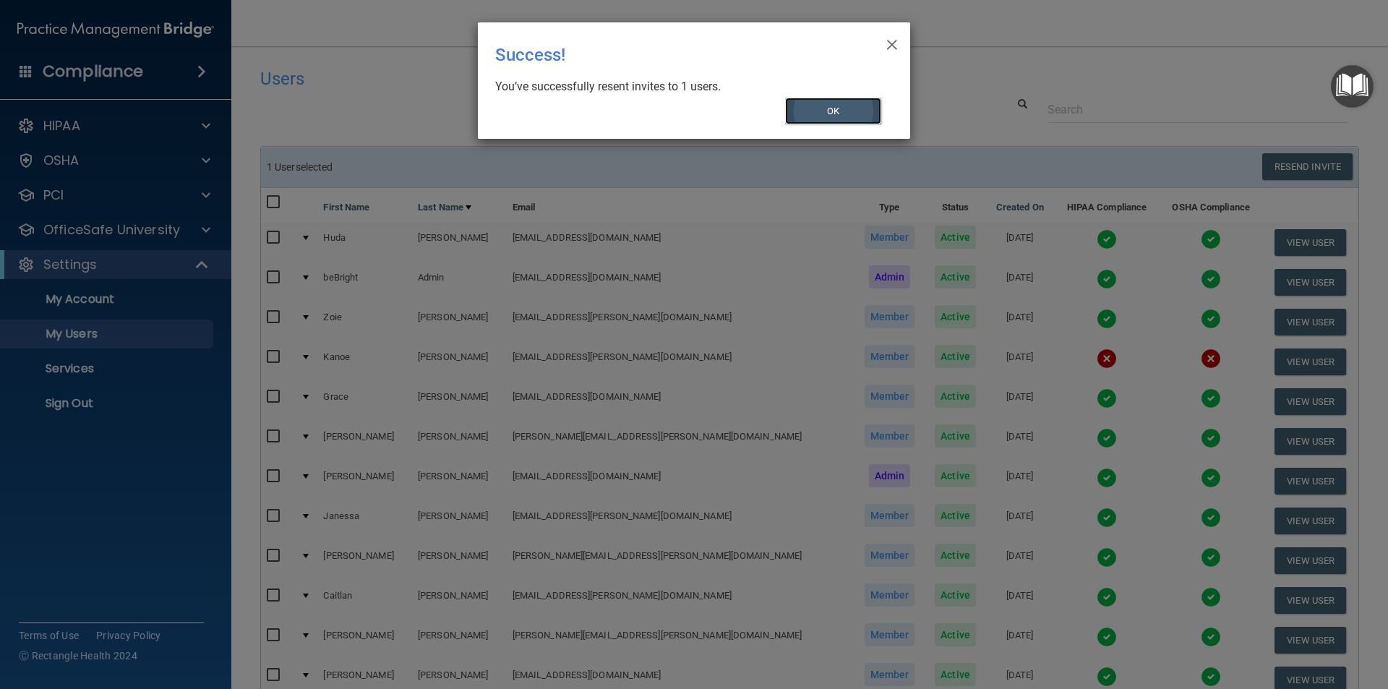
click at [835, 113] on button "OK" at bounding box center [833, 111] width 97 height 27
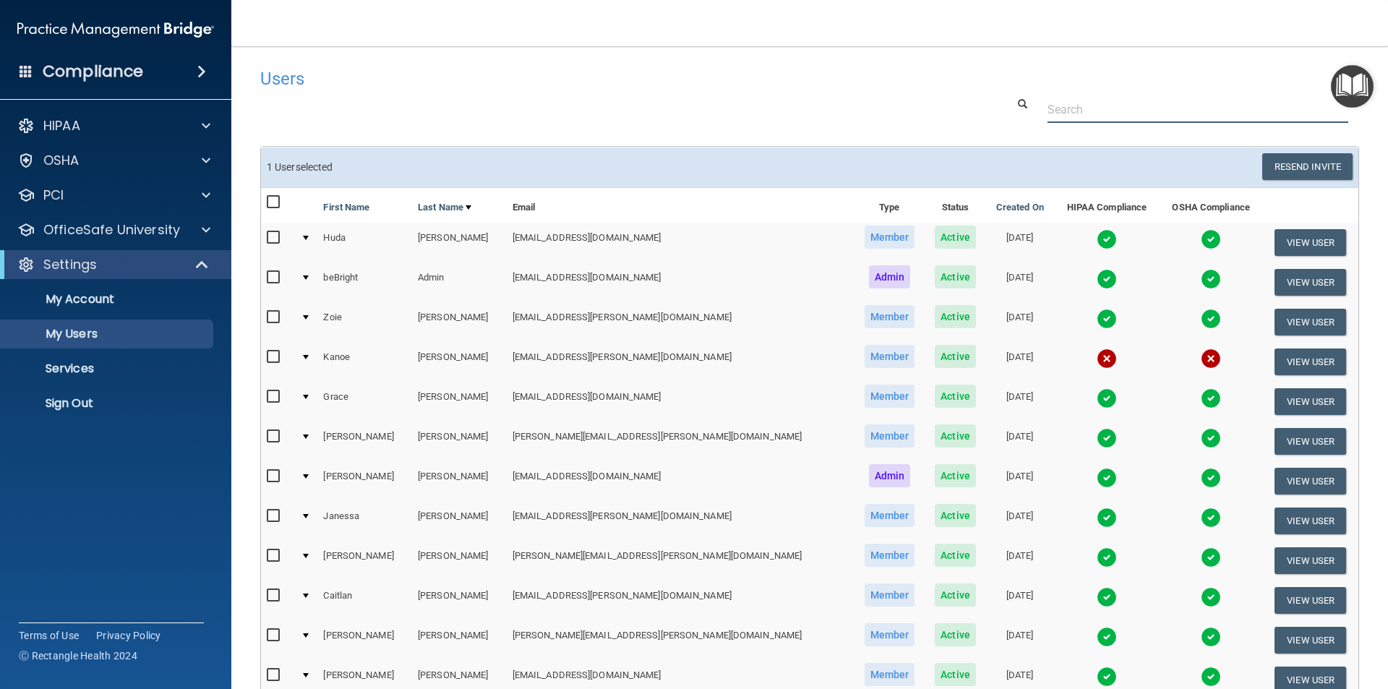
click at [513, 111] on div at bounding box center [809, 109] width 1120 height 27
